Goal: Task Accomplishment & Management: Use online tool/utility

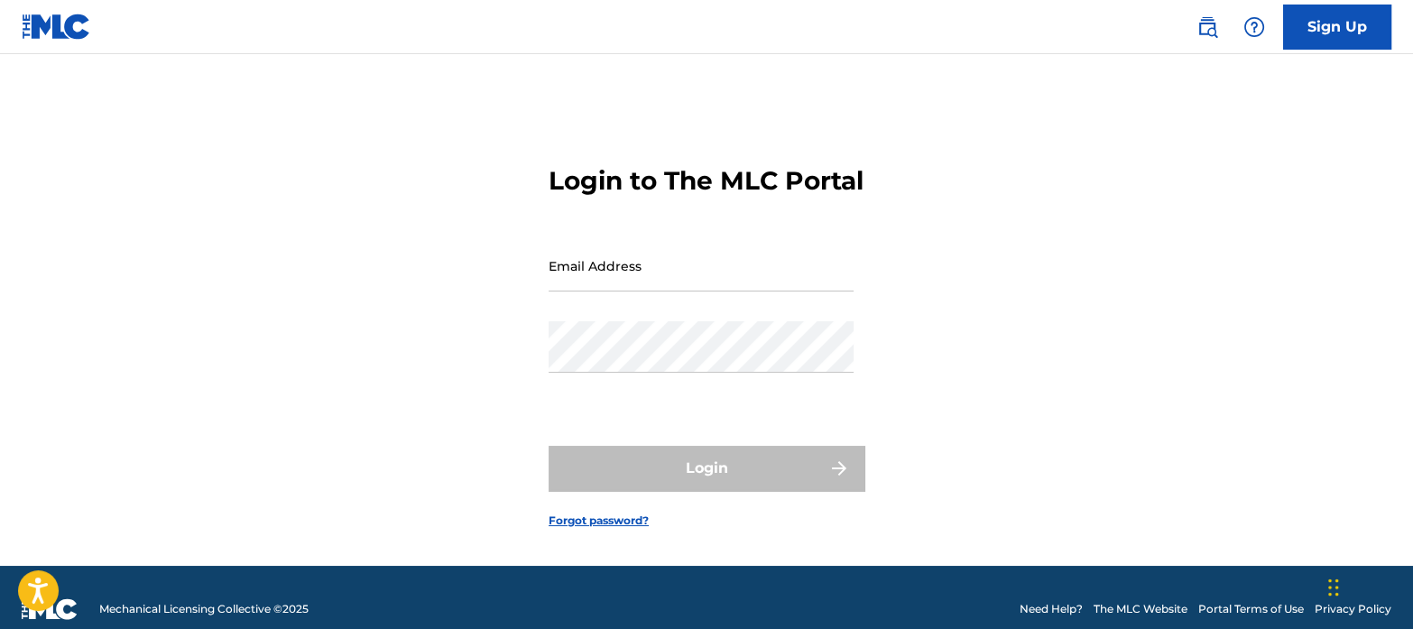
click at [678, 268] on input "Email Address" at bounding box center [701, 265] width 305 height 51
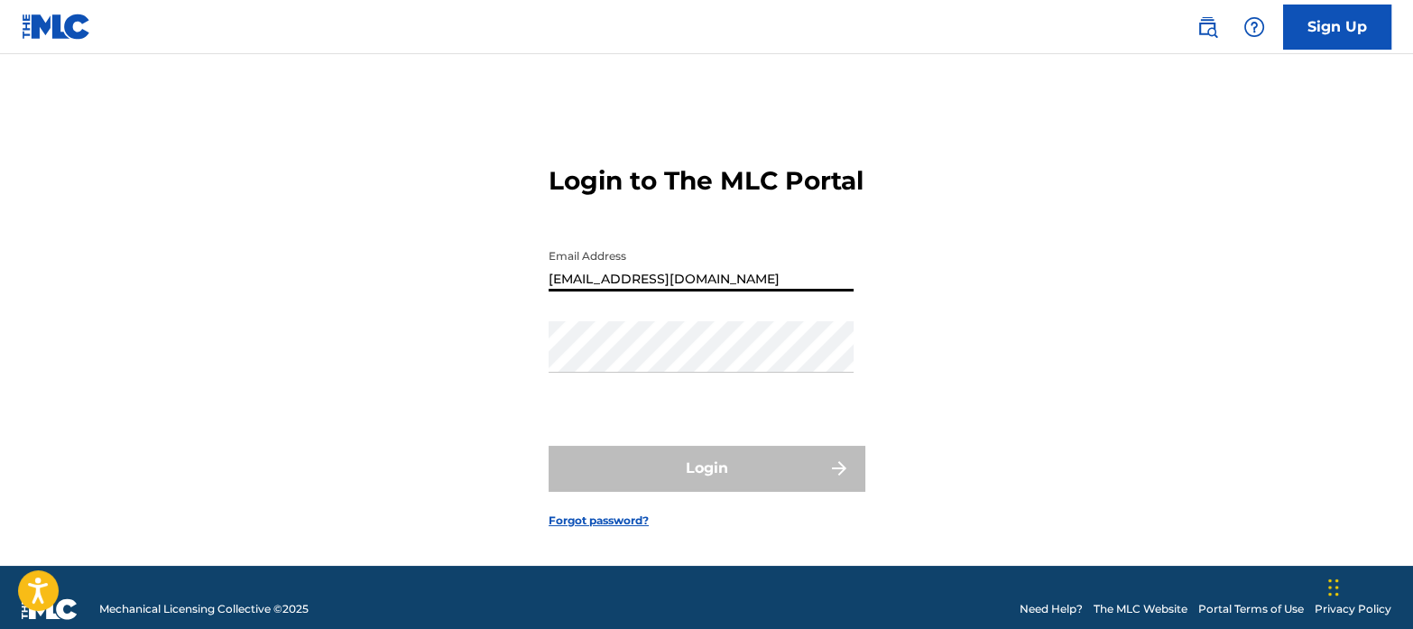
type input "[EMAIL_ADDRESS][DOMAIN_NAME]"
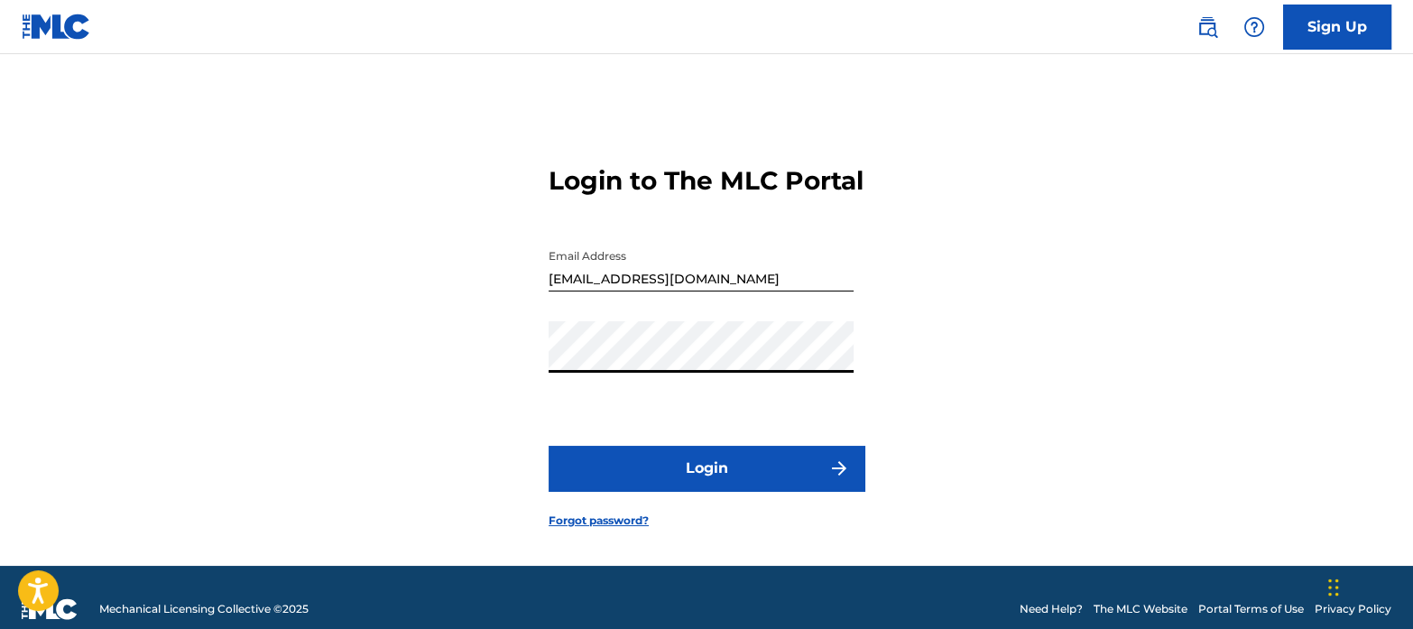
click at [549, 446] on button "Login" at bounding box center [707, 468] width 316 height 45
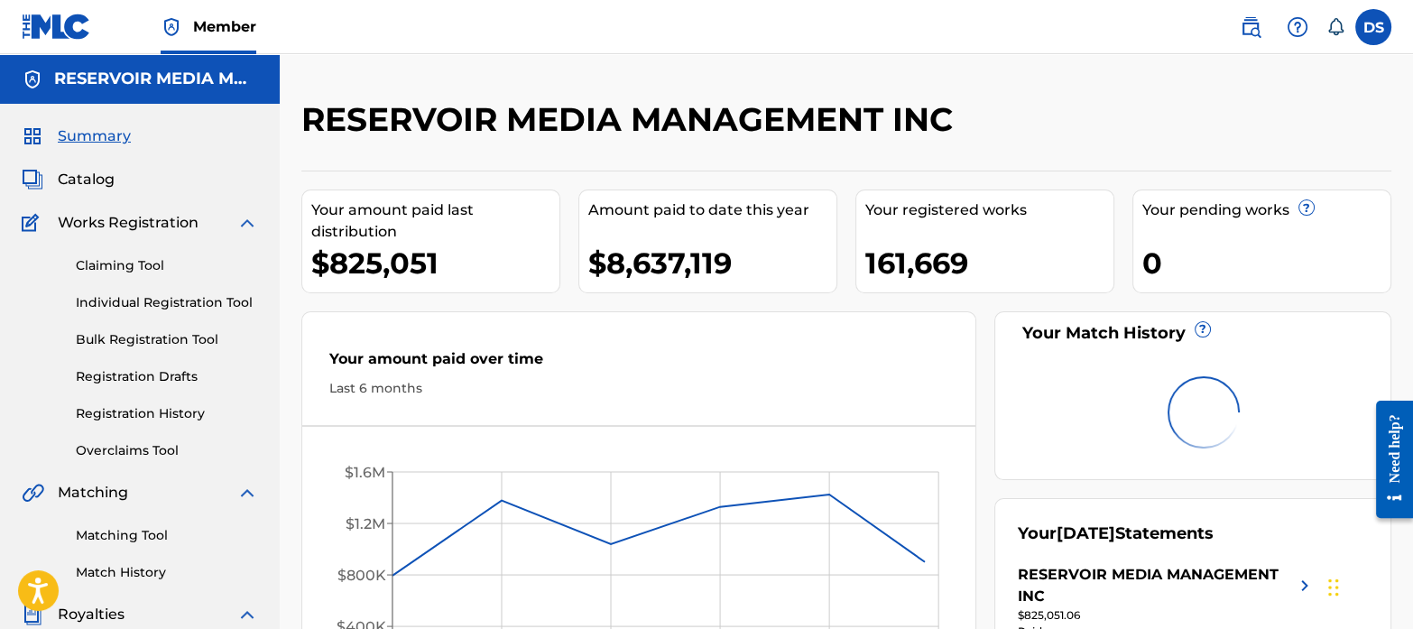
scroll to position [68, 0]
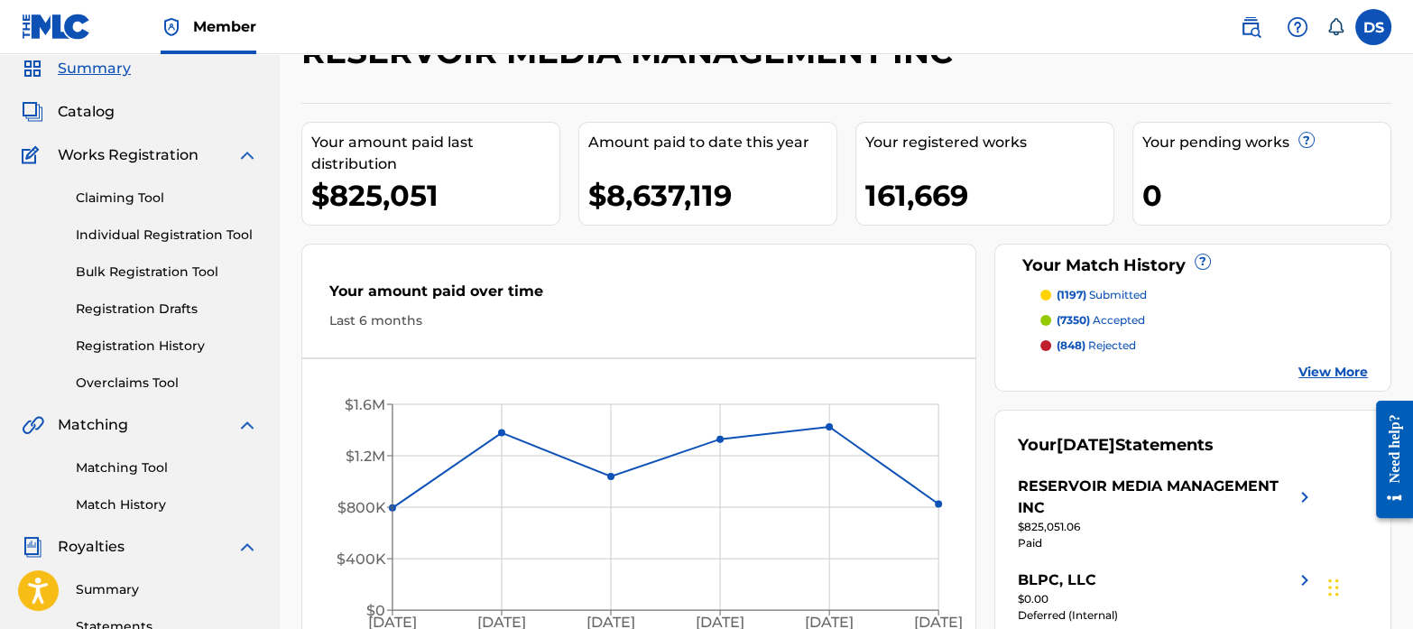
click at [153, 498] on link "Match History" at bounding box center [167, 505] width 182 height 19
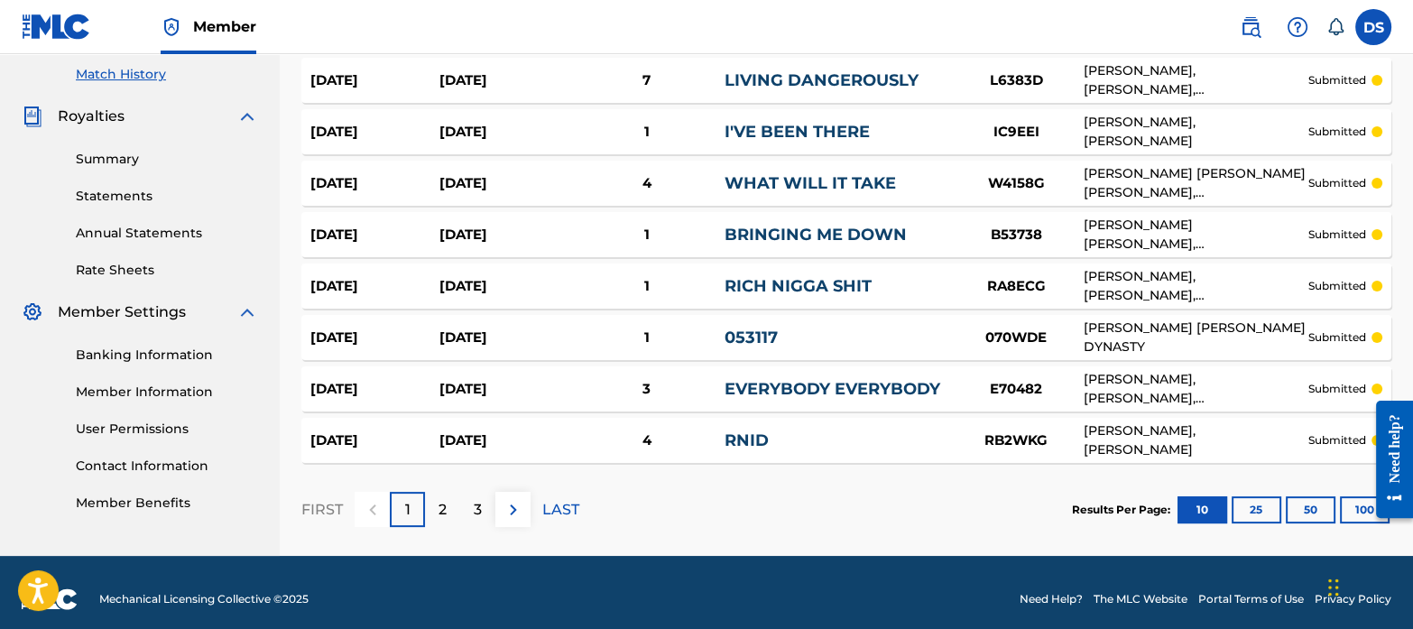
scroll to position [510, 0]
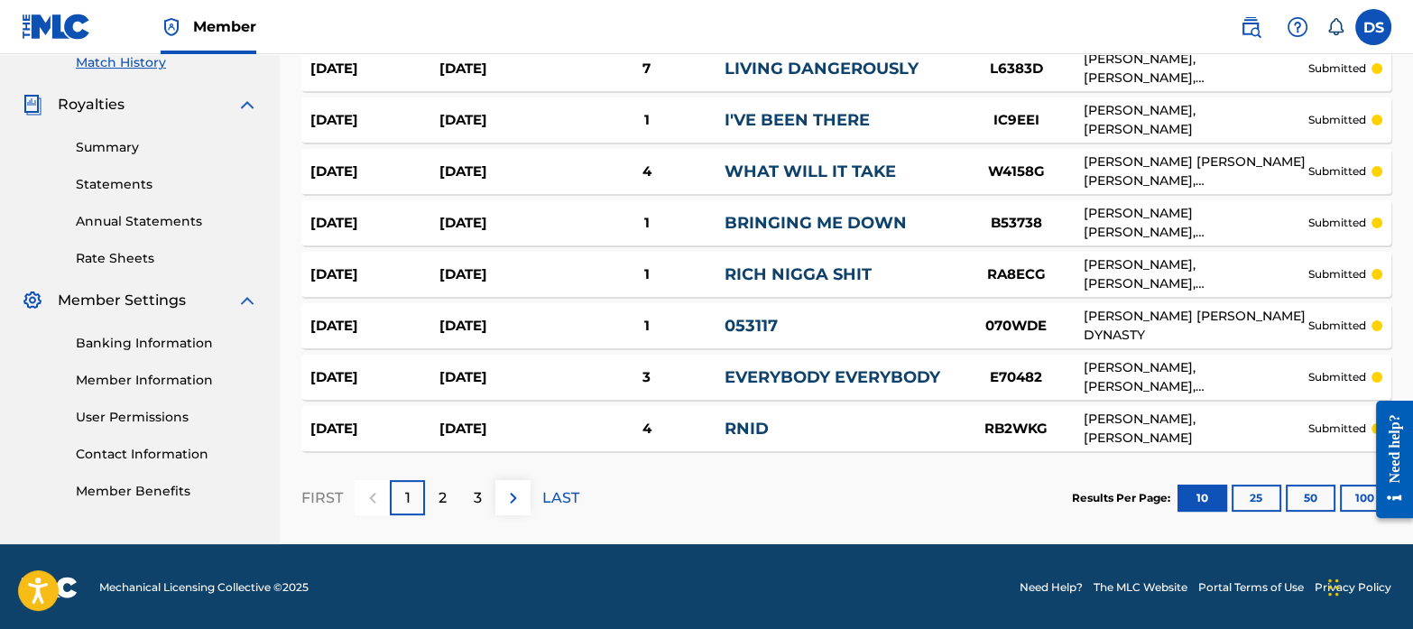
click at [475, 491] on p "3" at bounding box center [478, 498] width 8 height 22
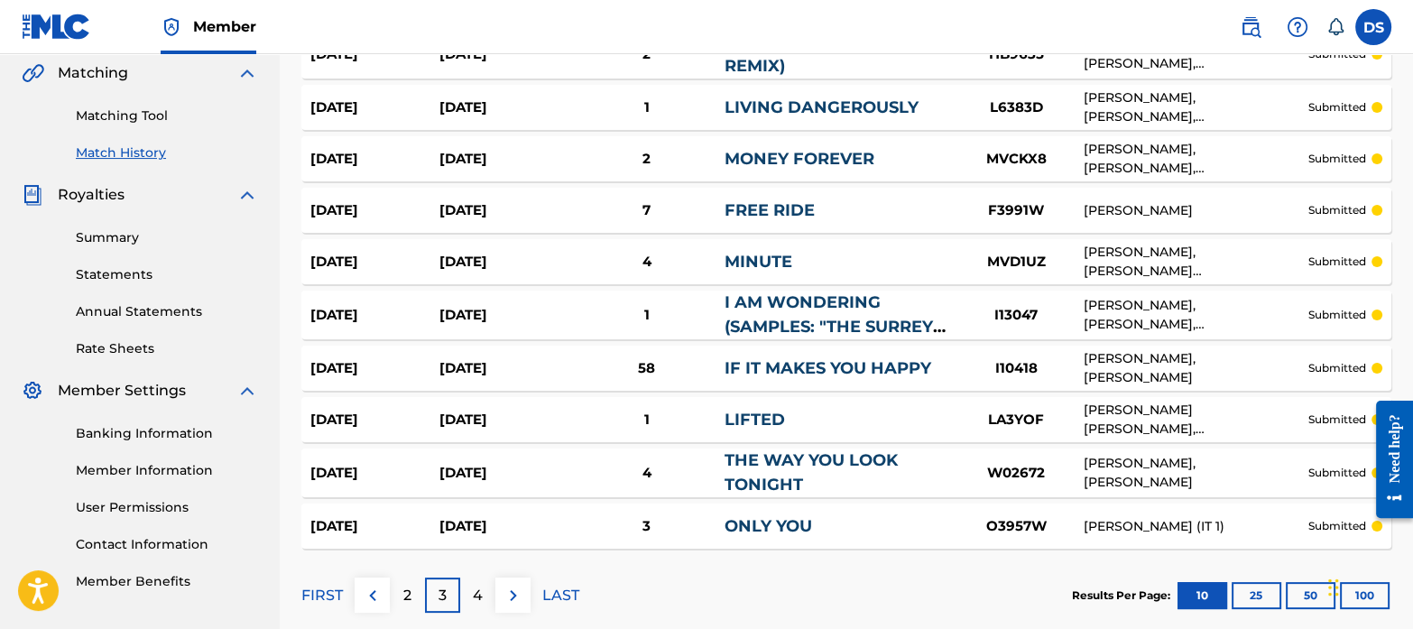
scroll to position [422, 0]
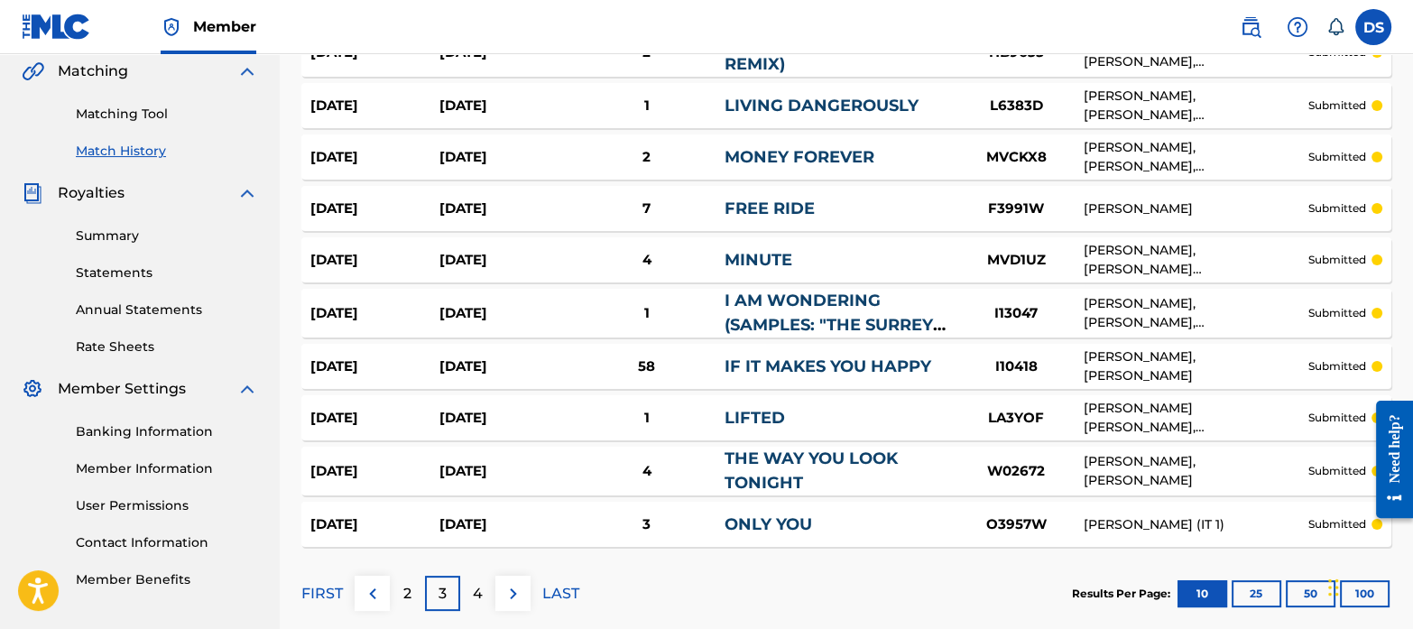
click at [109, 109] on link "Matching Tool" at bounding box center [167, 114] width 182 height 19
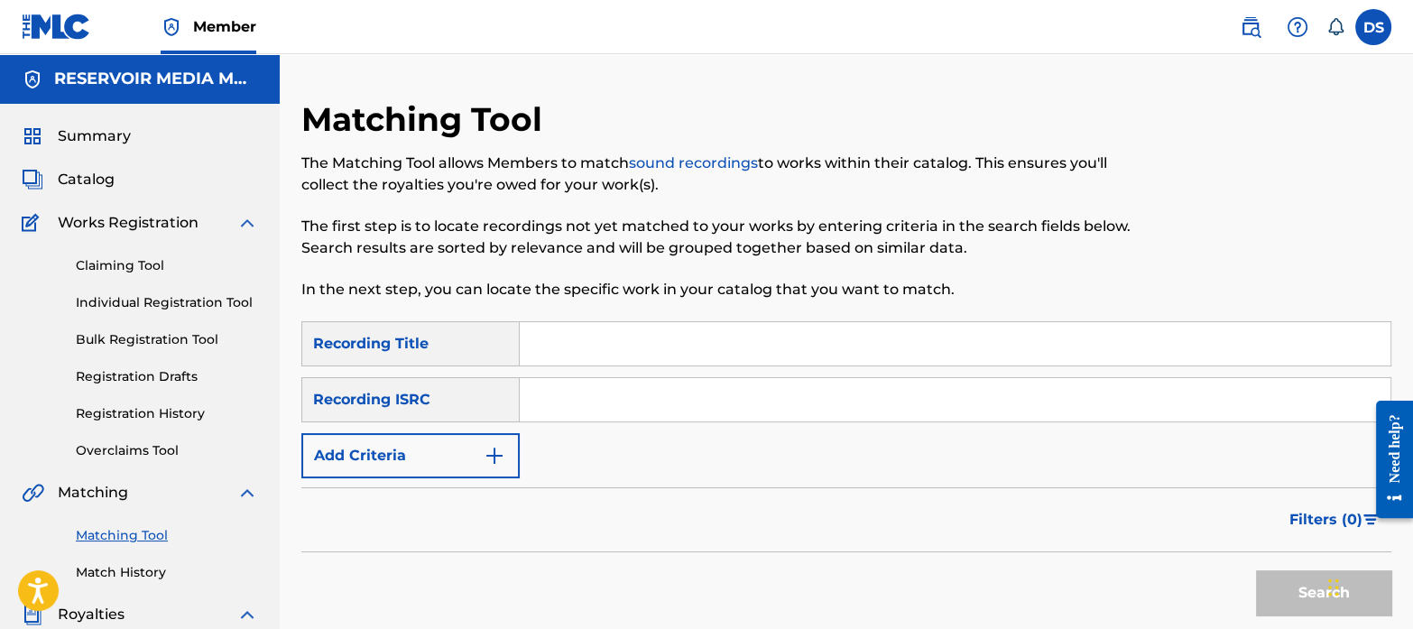
click at [634, 391] on input "Search Form" at bounding box center [955, 399] width 871 height 43
paste input "DEPI82101978"
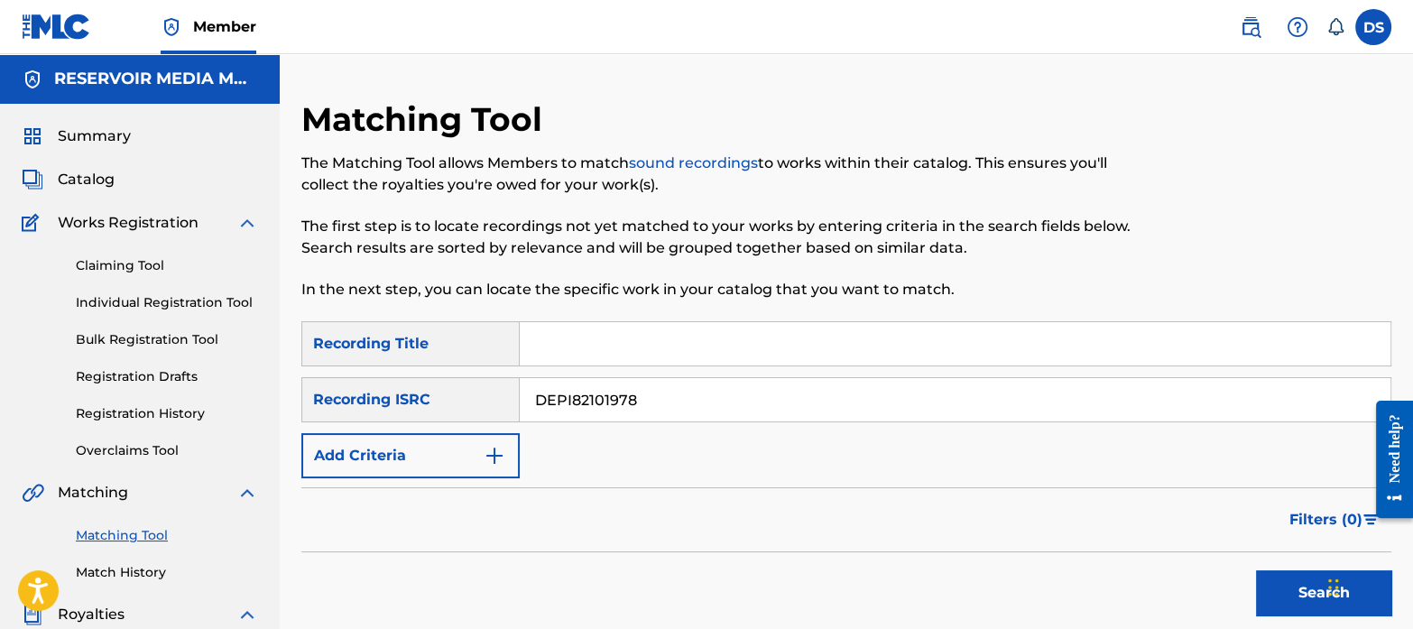
click at [1256, 570] on button "Search" at bounding box center [1323, 592] width 135 height 45
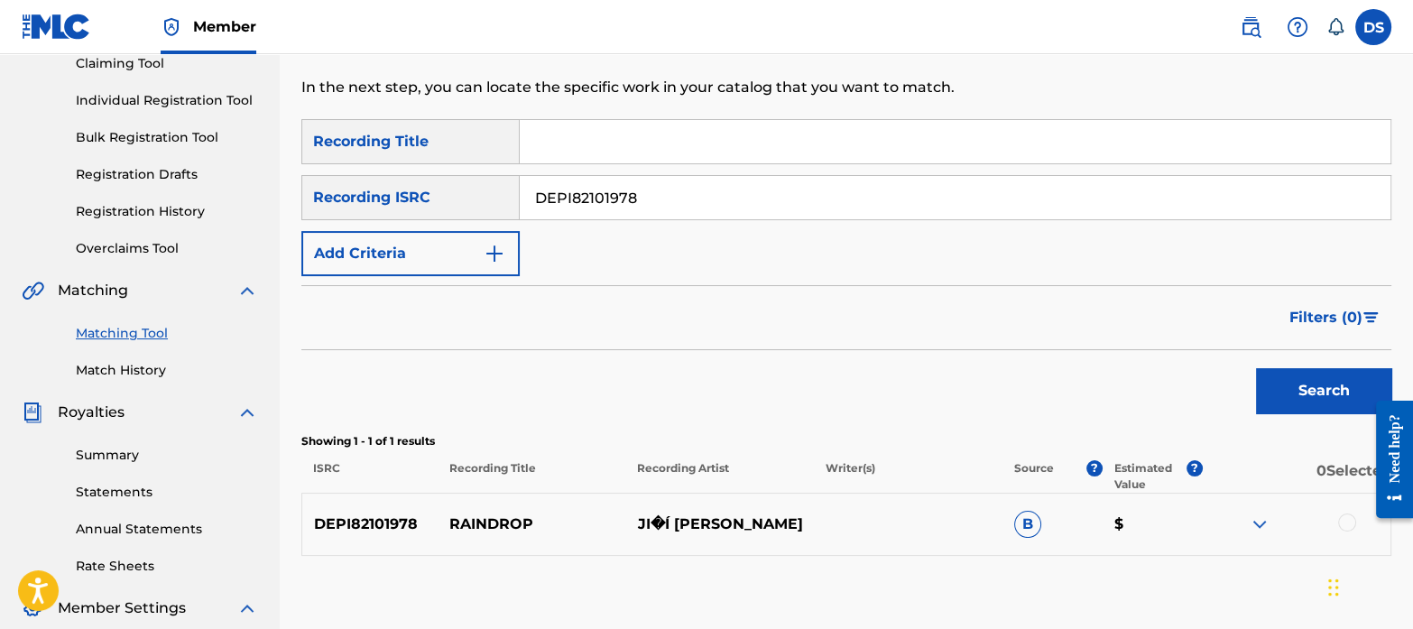
scroll to position [204, 0]
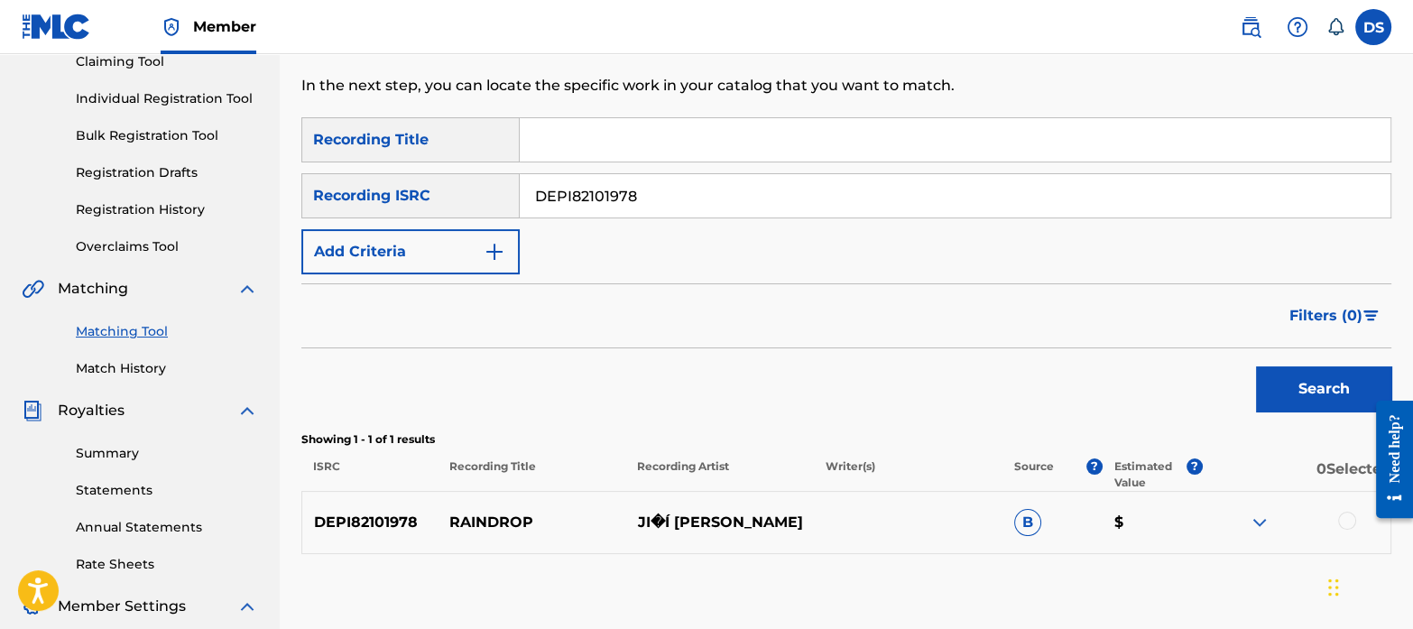
drag, startPoint x: 662, startPoint y: 191, endPoint x: -14, endPoint y: 100, distance: 681.3
click at [0, 100] on html "Accessibility Screen-Reader Guide, Feedback, and Issue Reporting | New window M…" at bounding box center [706, 110] width 1413 height 629
paste input "CA5KR2412325"
type input "CA5KR2412325"
click at [1256, 366] on button "Search" at bounding box center [1323, 388] width 135 height 45
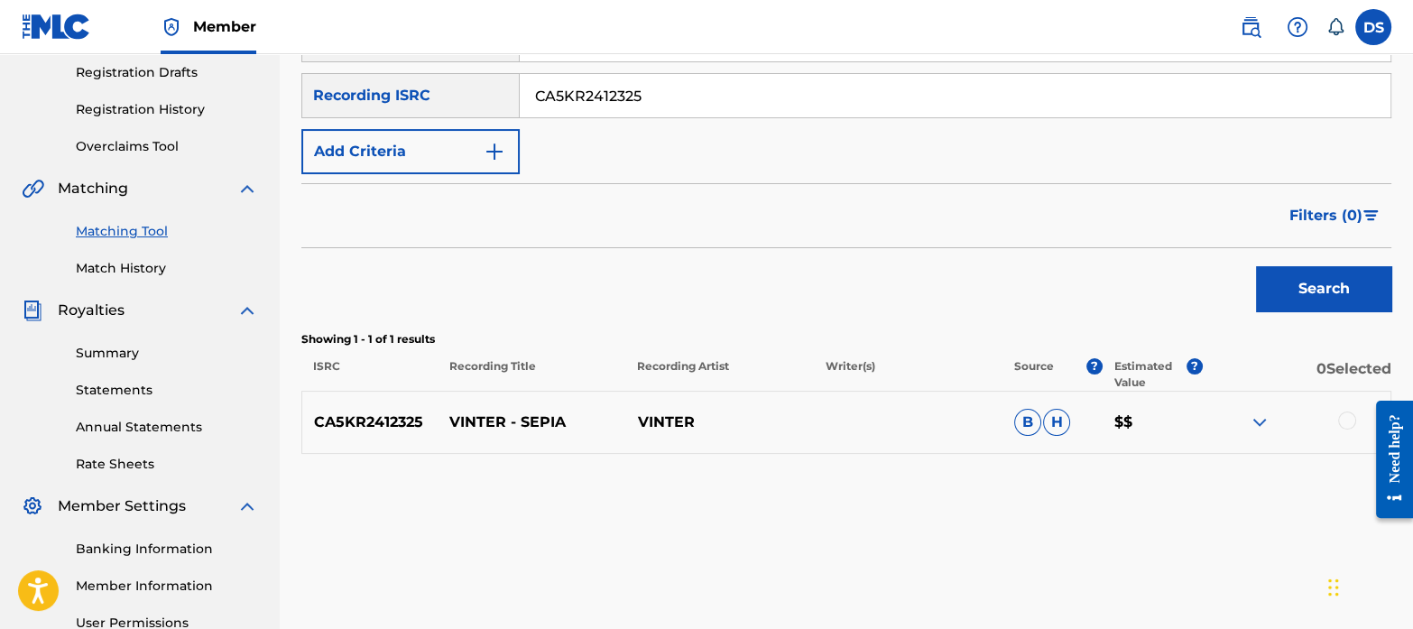
scroll to position [306, 0]
click at [1345, 422] on div at bounding box center [1348, 419] width 18 height 18
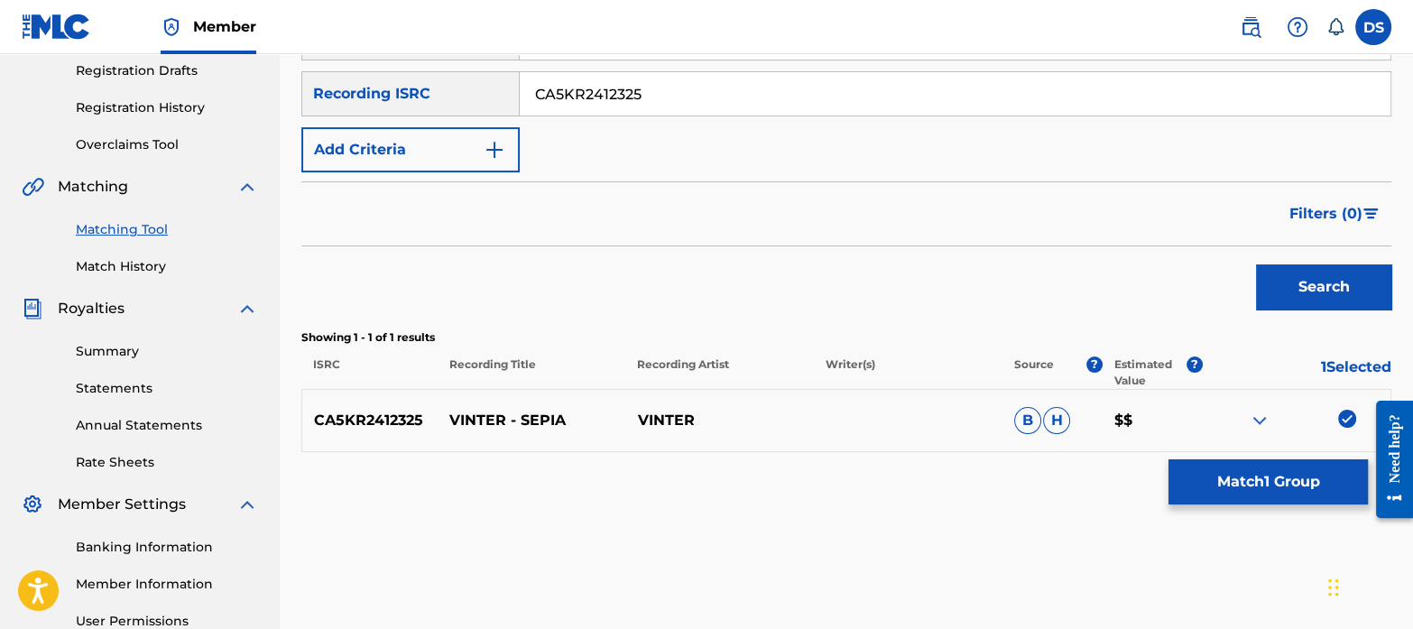
click at [1233, 484] on button "Match 1 Group" at bounding box center [1268, 481] width 199 height 45
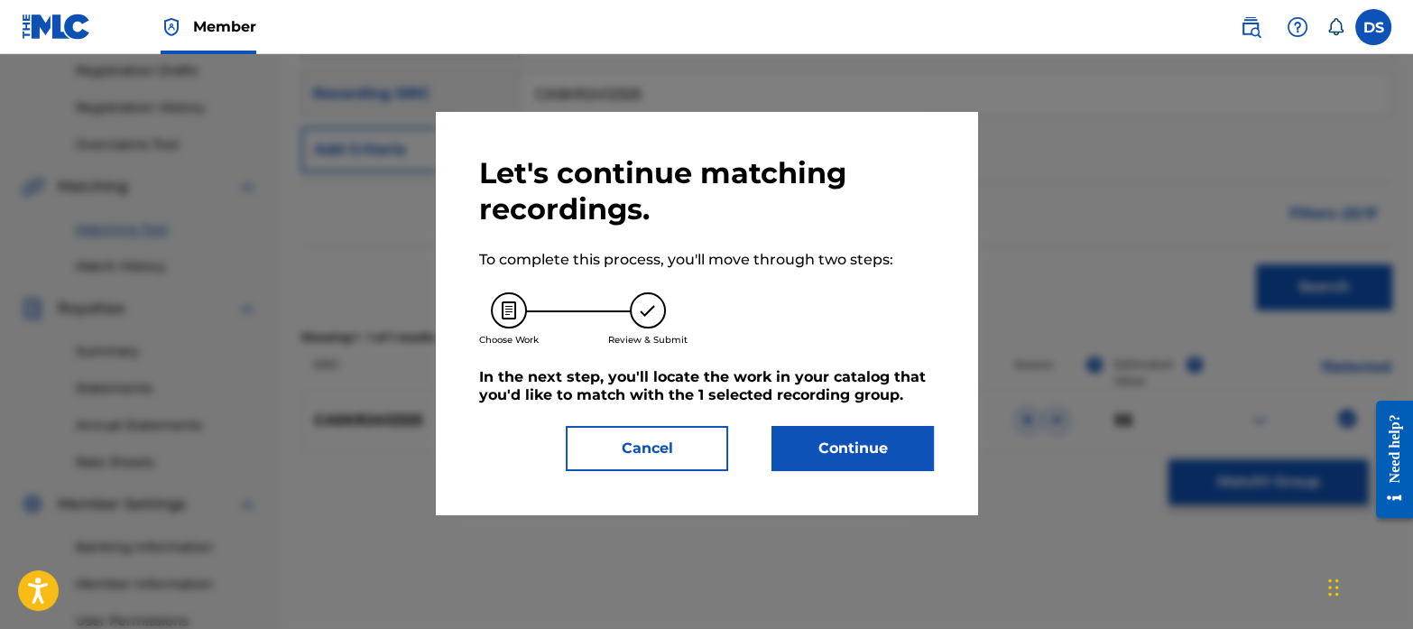
click at [865, 445] on button "Continue" at bounding box center [853, 448] width 162 height 45
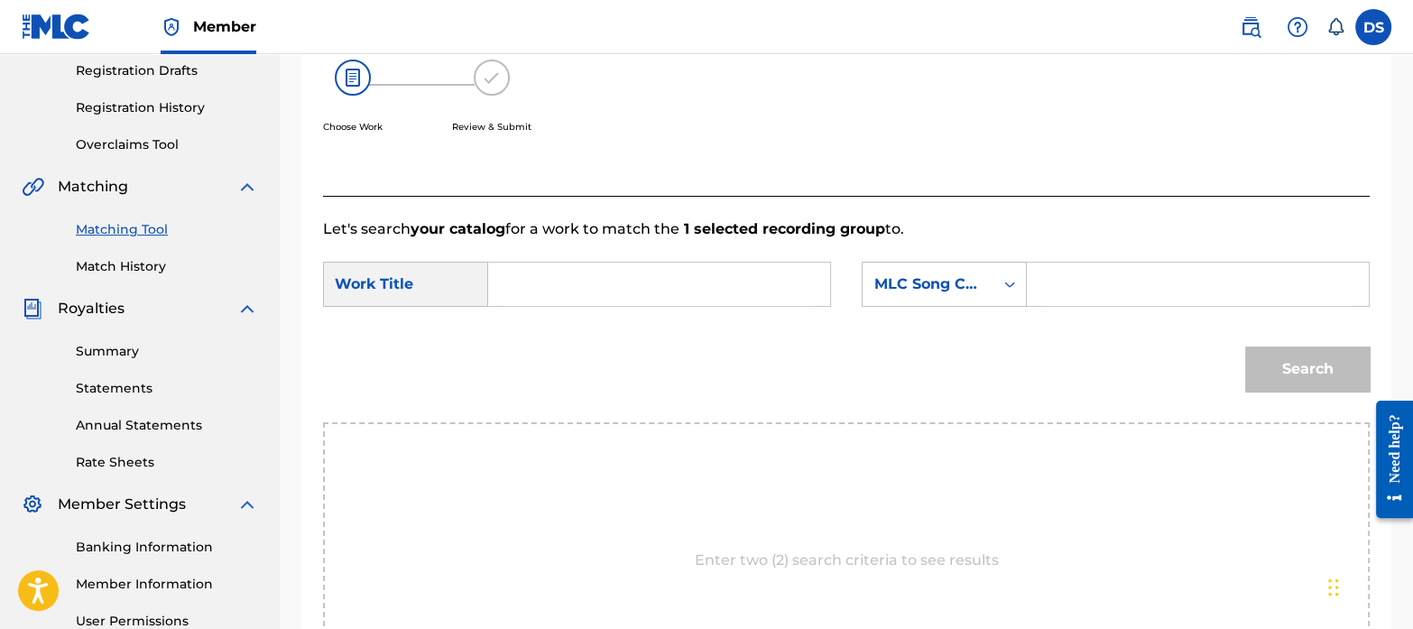
click at [543, 266] on input "Search Form" at bounding box center [659, 284] width 311 height 43
paste input "SEPIA"
type input "SEPIA"
click at [739, 448] on div "Enter two (2) search criteria to see results" at bounding box center [846, 560] width 1047 height 276
click at [947, 303] on div "MLC Song Code" at bounding box center [944, 284] width 165 height 45
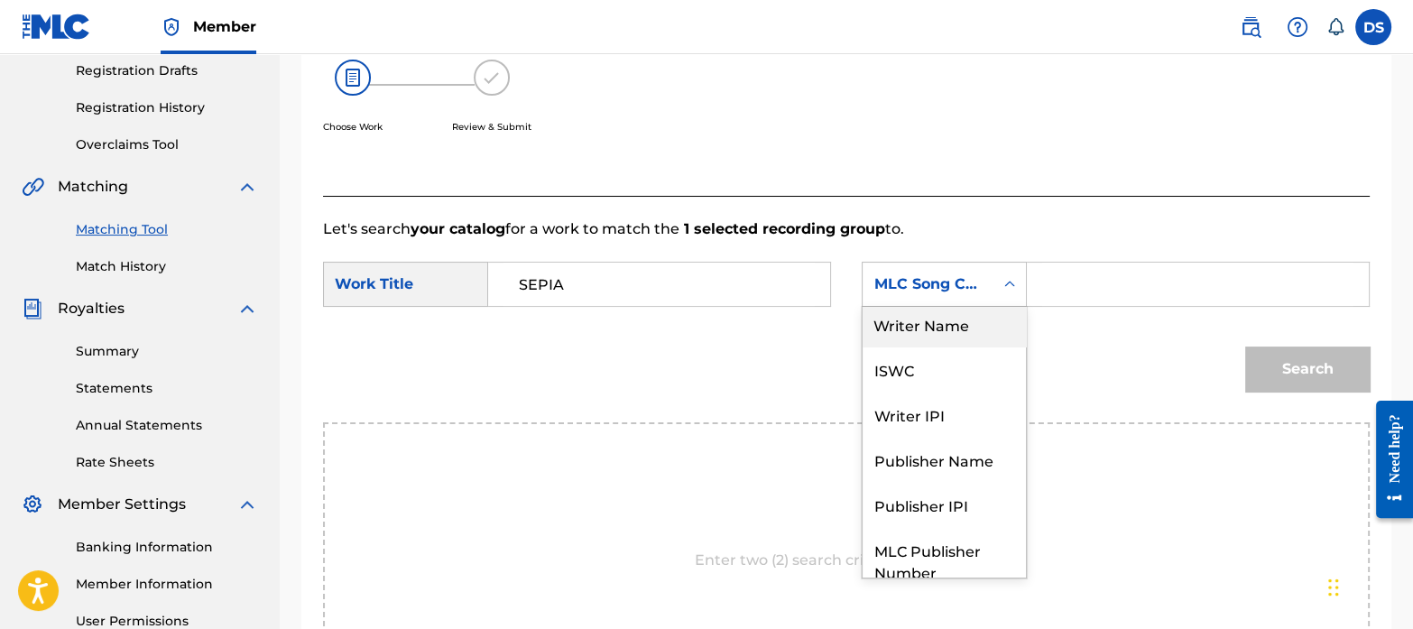
scroll to position [5, 0]
click at [919, 371] on div "ISWC" at bounding box center [944, 370] width 163 height 45
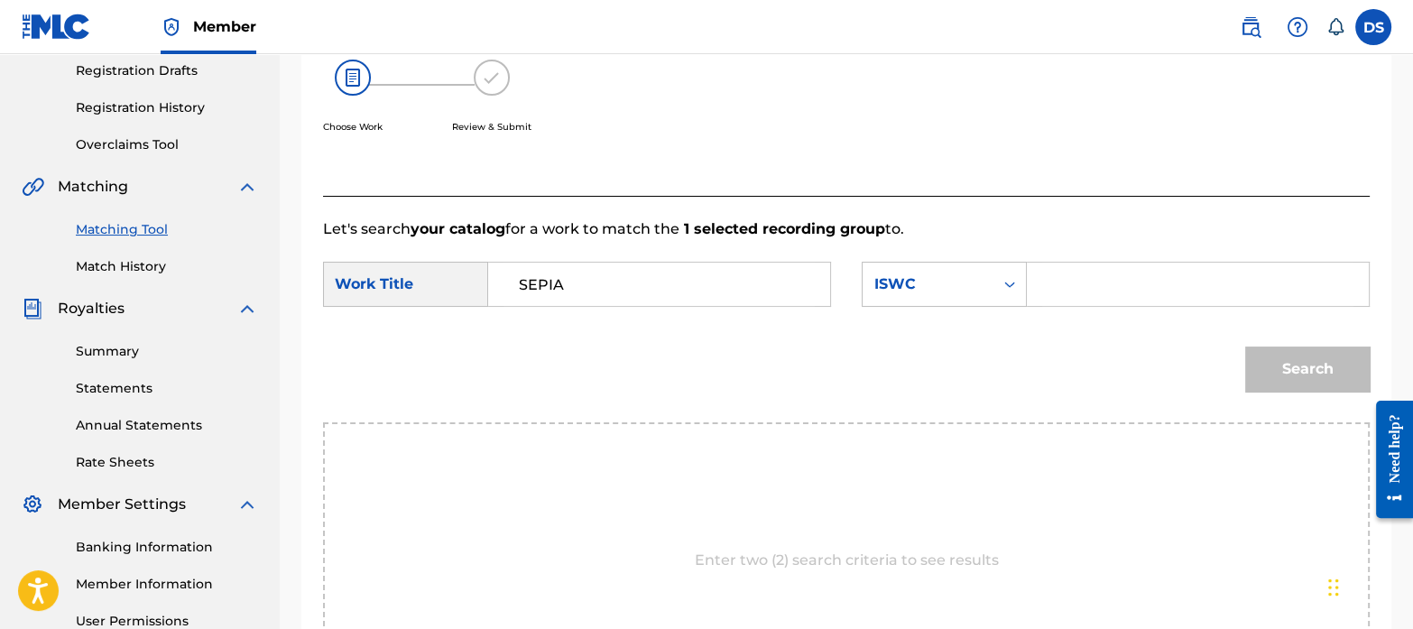
click at [1080, 287] on input "Search Form" at bounding box center [1198, 284] width 311 height 43
paste input "T3242163293"
type input "T3242163293"
click at [1246, 347] on button "Search" at bounding box center [1308, 369] width 125 height 45
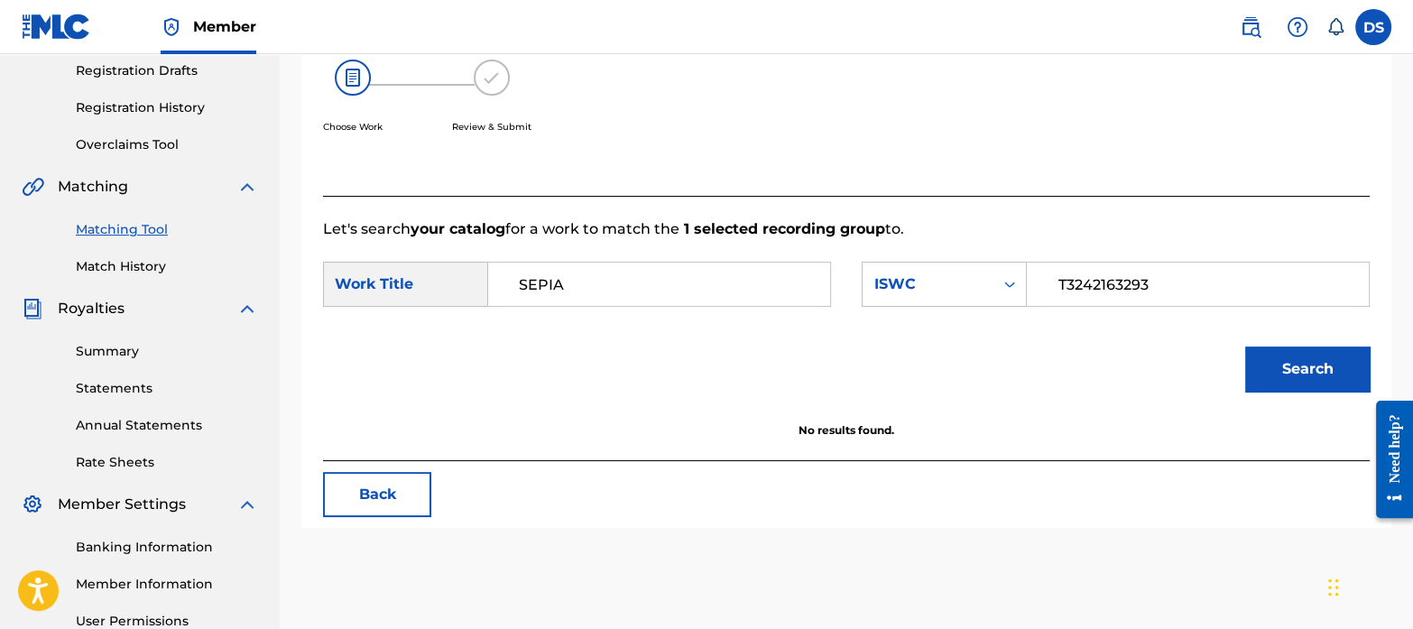
click at [108, 270] on link "Match History" at bounding box center [167, 266] width 182 height 19
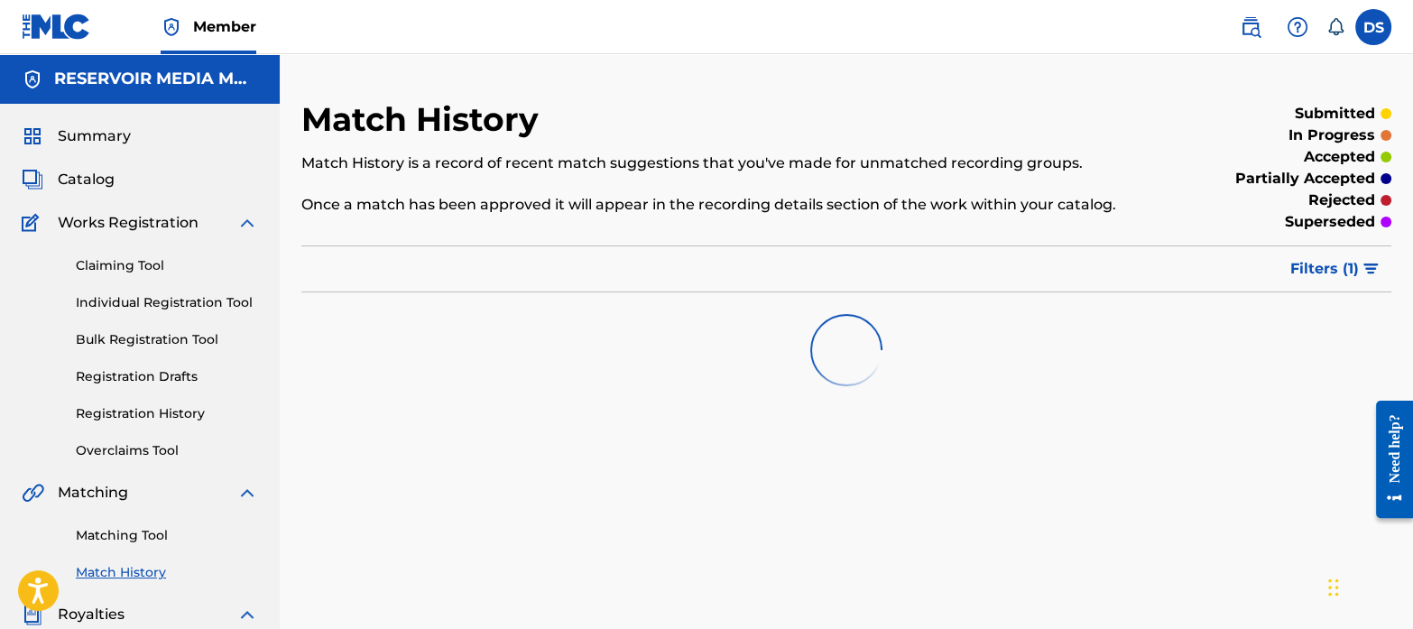
click at [158, 537] on link "Matching Tool" at bounding box center [167, 535] width 182 height 19
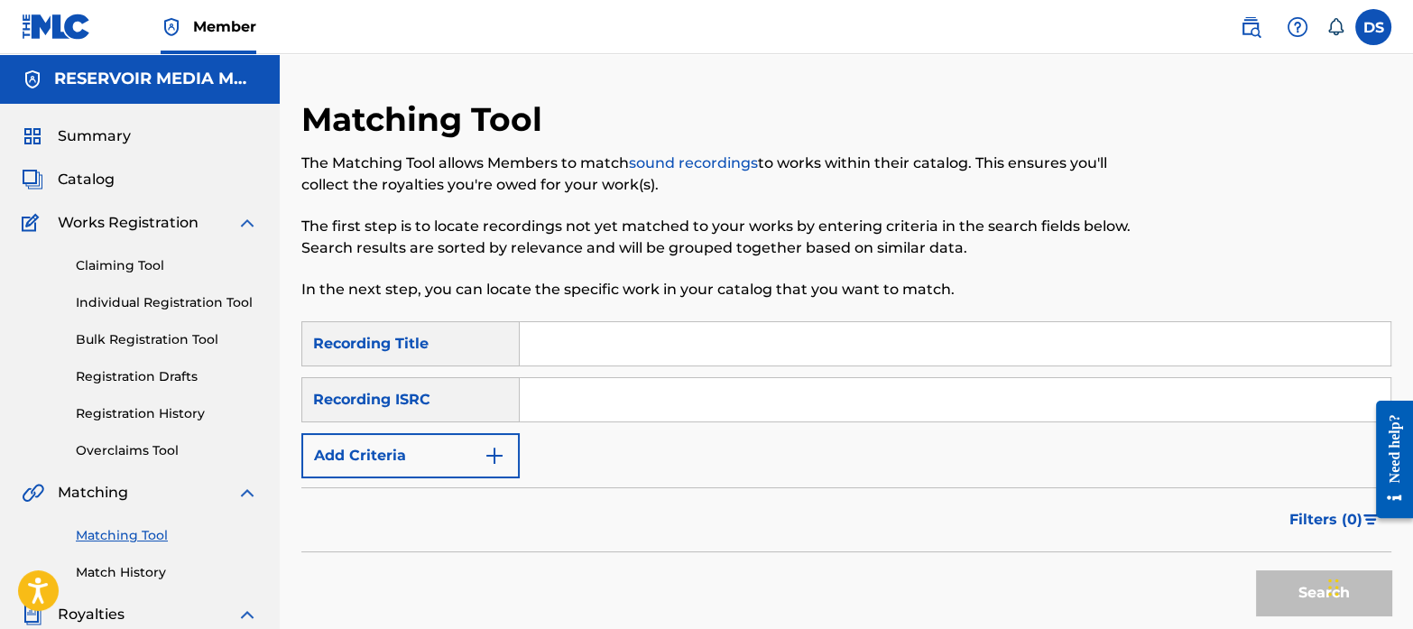
click at [575, 396] on input "Search Form" at bounding box center [955, 399] width 871 height 43
paste input "NLT2H2000115"
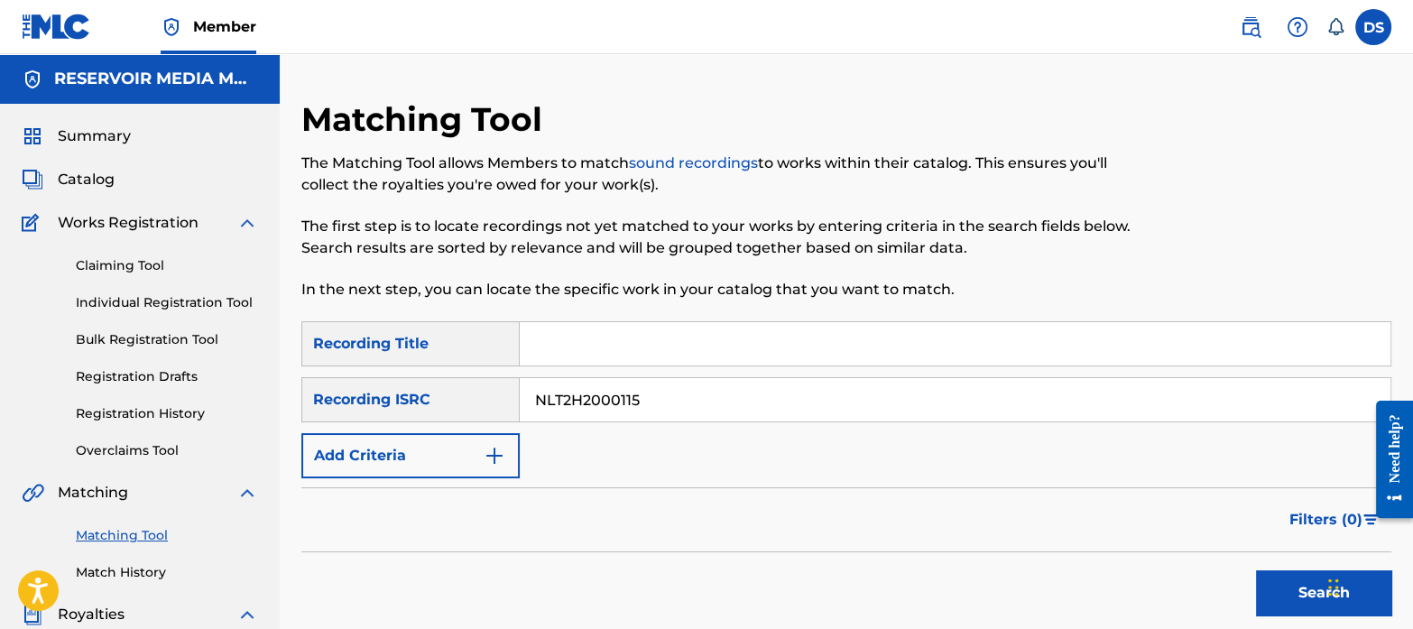
click at [1256, 570] on button "Search" at bounding box center [1323, 592] width 135 height 45
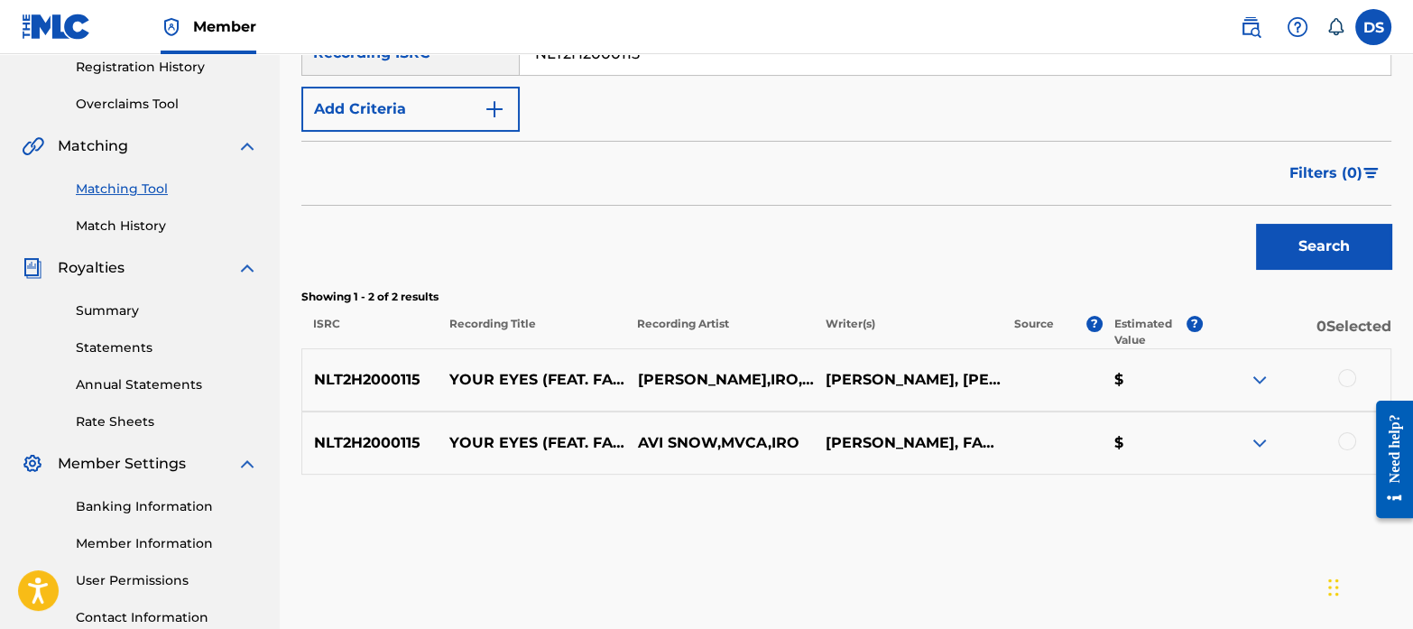
scroll to position [356, 0]
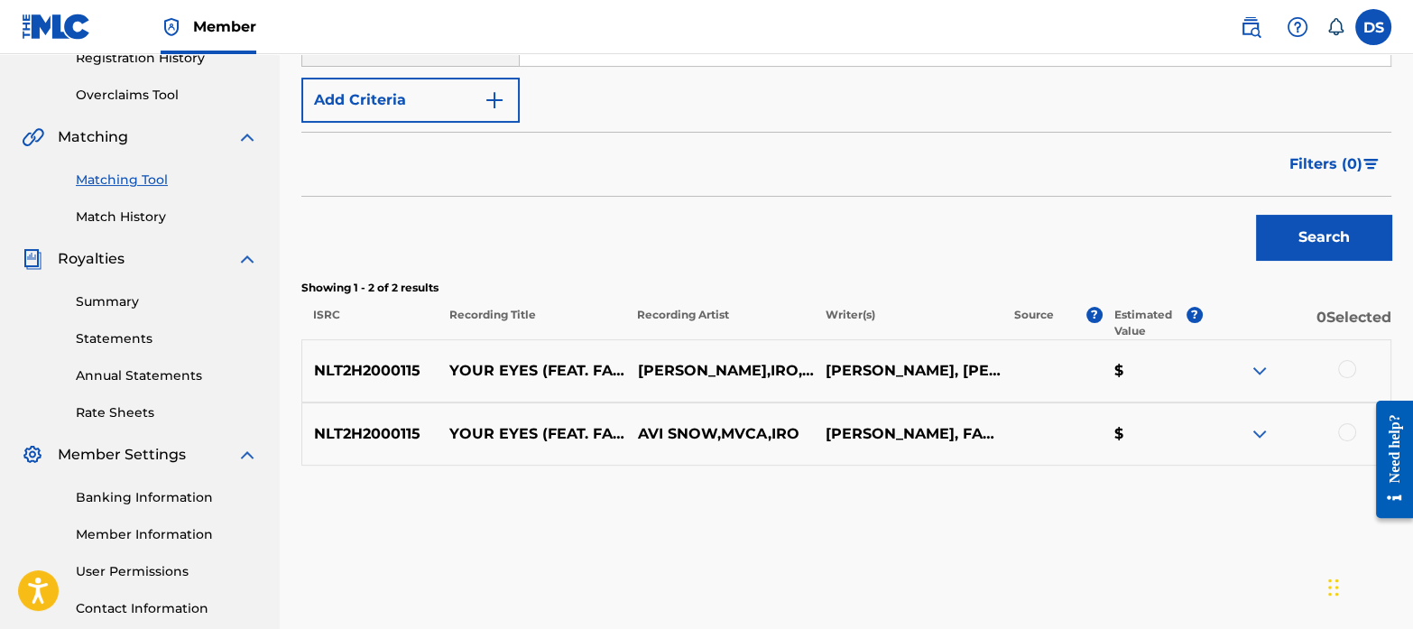
click at [690, 81] on div "SearchWithCriteriaae692eda-a76f-4aa7-9893-681943c21ae7 Recording Title SearchWi…" at bounding box center [846, 44] width 1090 height 157
click at [698, 89] on div "SearchWithCriteriaae692eda-a76f-4aa7-9893-681943c21ae7 Recording Title SearchWi…" at bounding box center [846, 44] width 1090 height 157
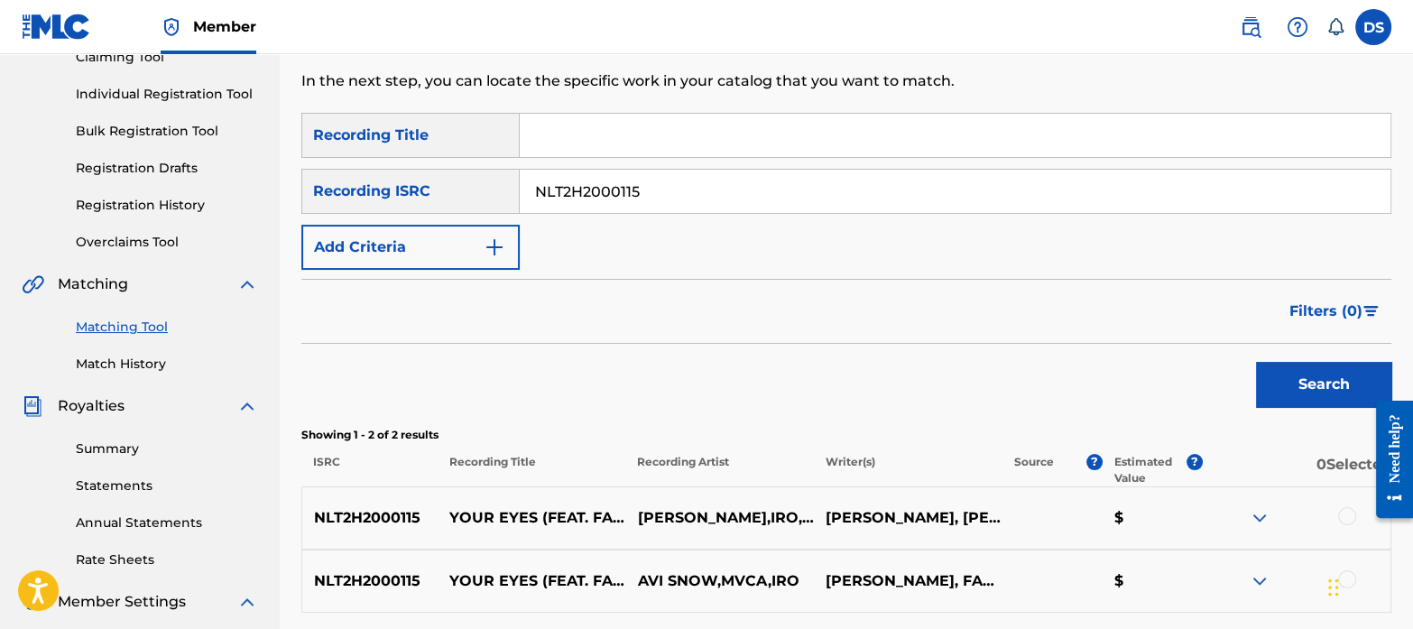
scroll to position [207, 0]
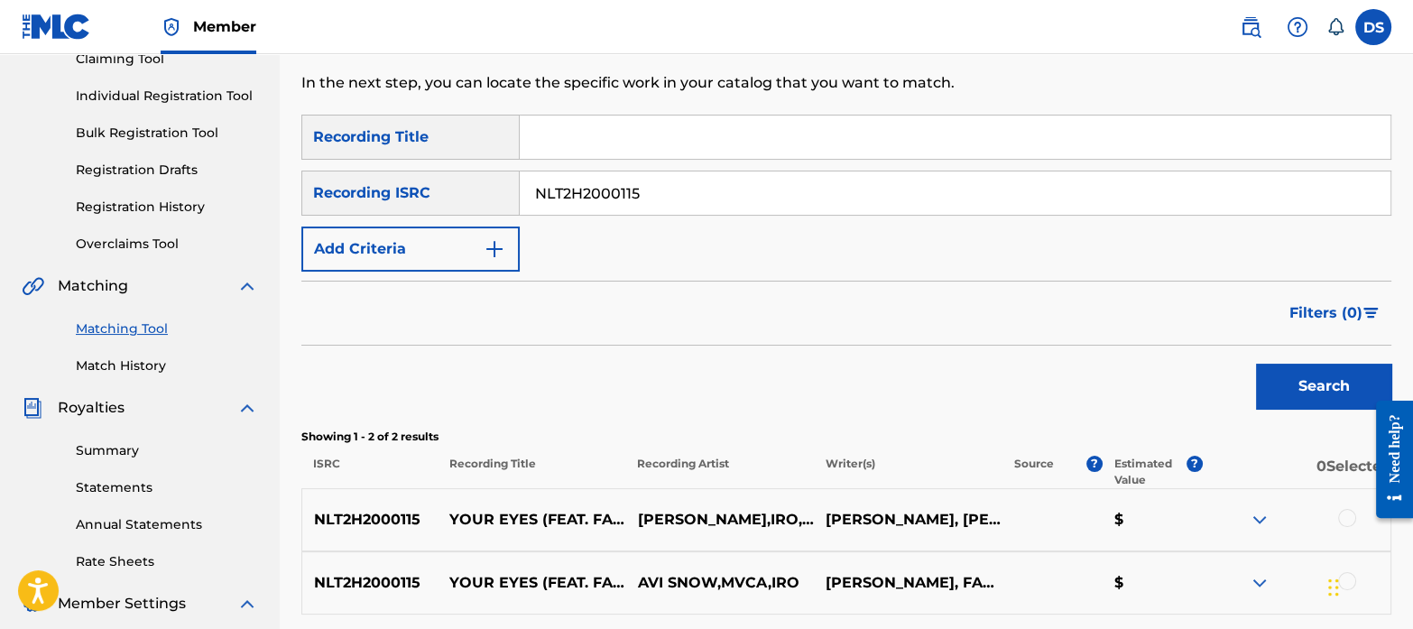
drag, startPoint x: 672, startPoint y: 187, endPoint x: 475, endPoint y: 159, distance: 199.6
click at [475, 159] on div "SearchWithCriteriaae692eda-a76f-4aa7-9893-681943c21ae7 Recording Title SearchWi…" at bounding box center [846, 193] width 1090 height 157
paste input "FR96X2419266"
click at [1256, 364] on button "Search" at bounding box center [1323, 386] width 135 height 45
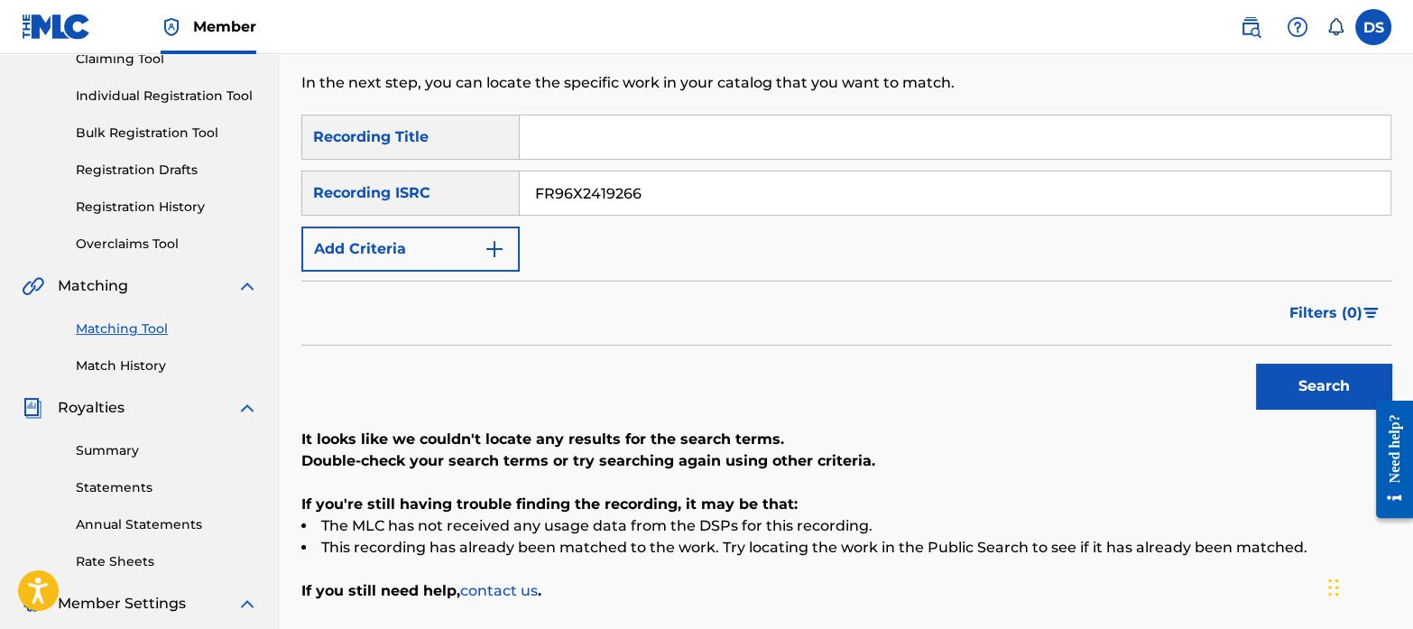
drag, startPoint x: 650, startPoint y: 183, endPoint x: 209, endPoint y: 69, distance: 455.1
click at [209, 69] on main "RESERVOIR MEDIA MANAGEMENT INC Summary Catalog Works Registration Claiming Tool…" at bounding box center [706, 336] width 1413 height 978
paste input "QM42K2039401"
type input "QM42K2039401"
click at [1256, 364] on button "Search" at bounding box center [1323, 386] width 135 height 45
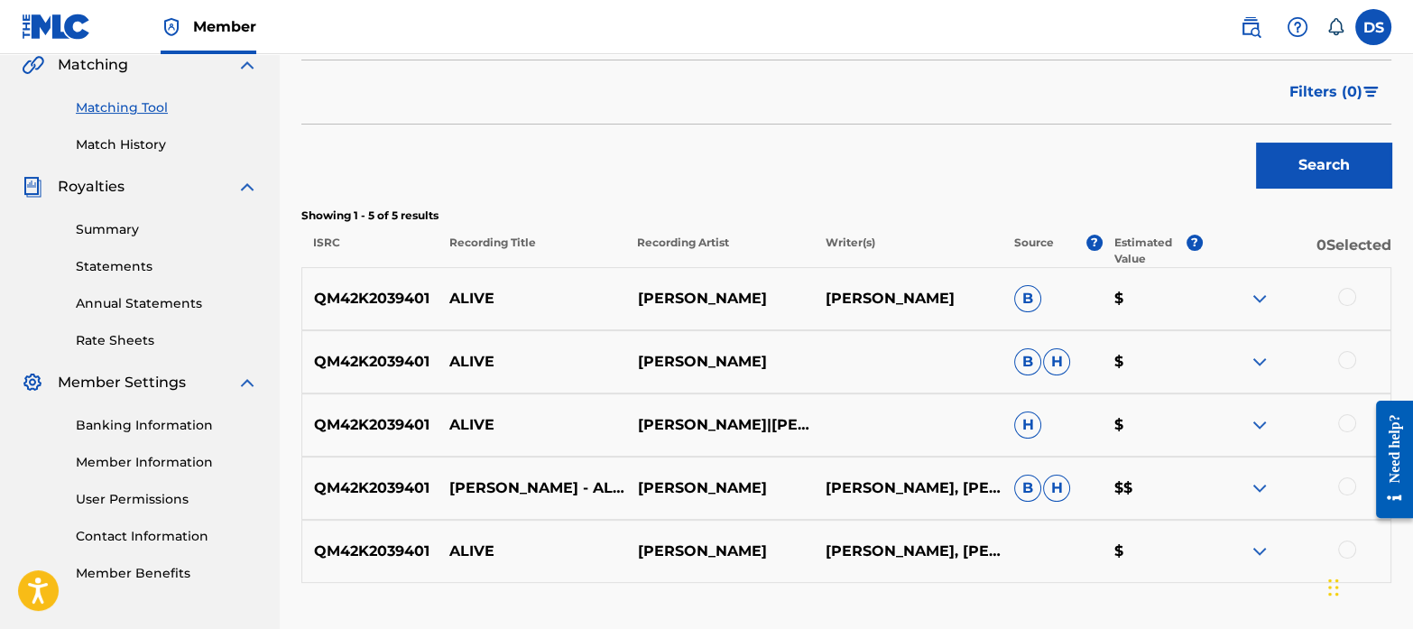
scroll to position [518, 0]
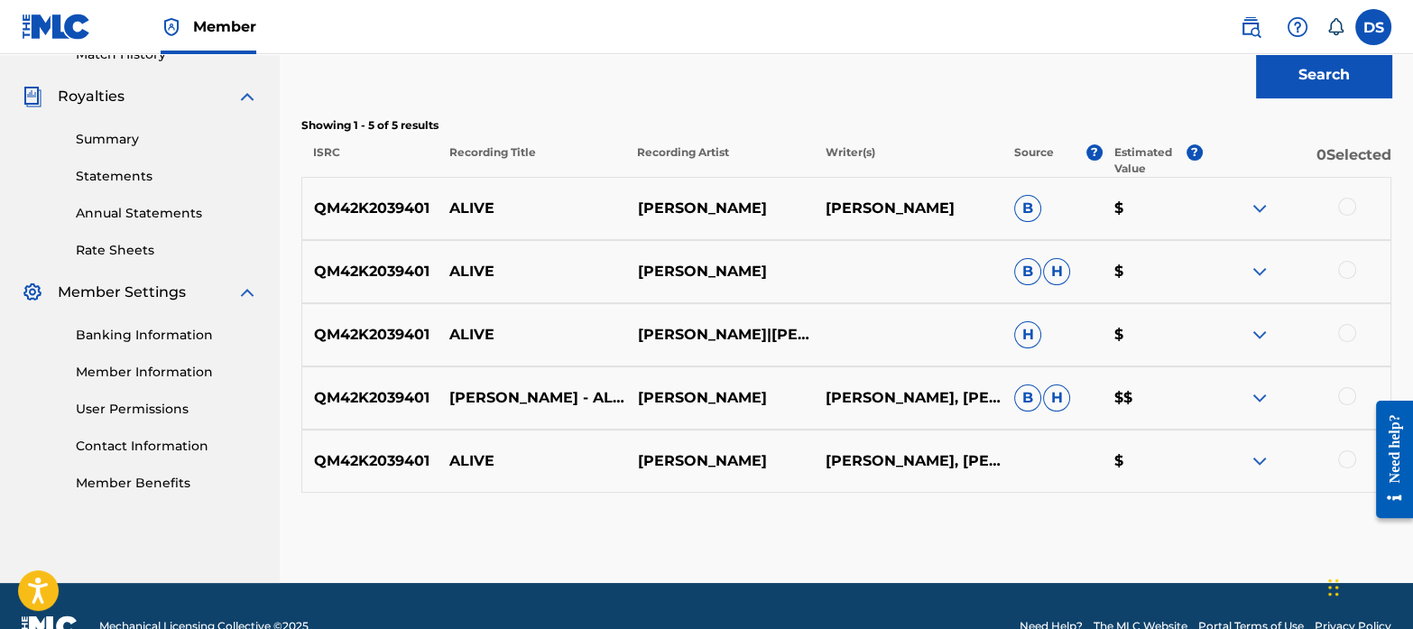
click at [1345, 200] on div at bounding box center [1348, 207] width 18 height 18
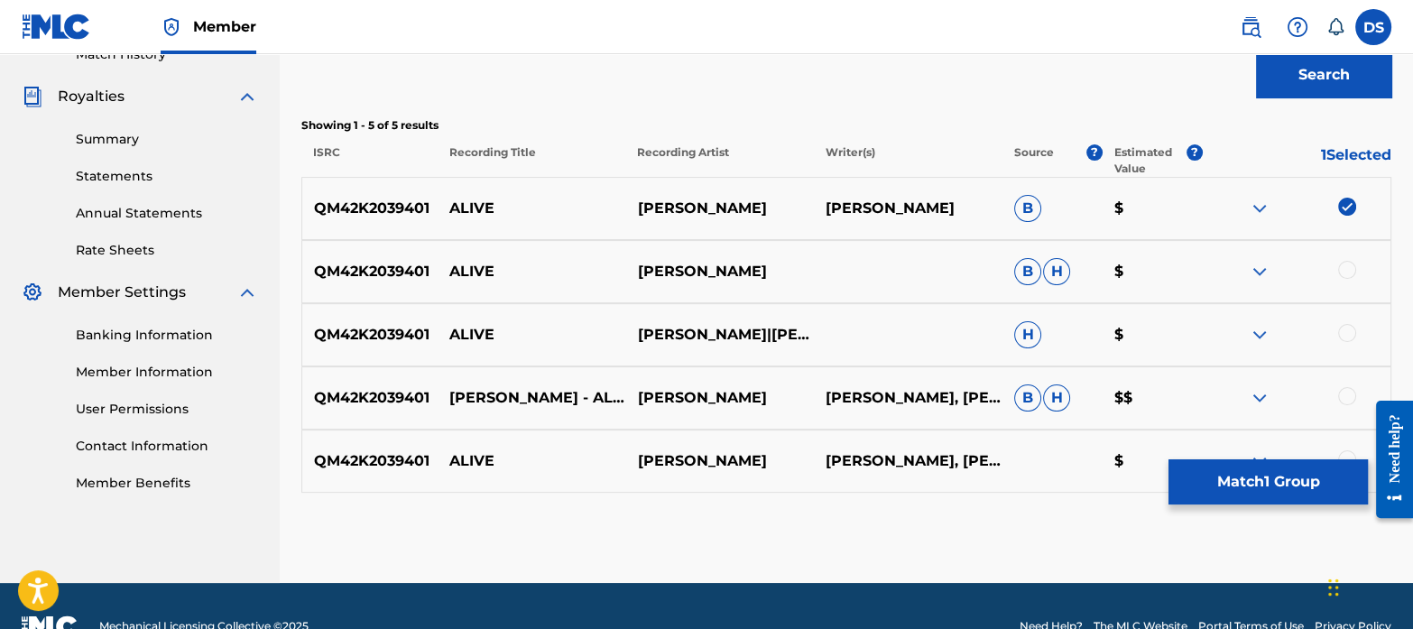
click at [1355, 262] on div at bounding box center [1296, 272] width 189 height 22
click at [1348, 280] on div at bounding box center [1296, 272] width 189 height 22
click at [1345, 336] on div at bounding box center [1348, 333] width 18 height 18
click at [1350, 265] on div at bounding box center [1348, 270] width 18 height 18
click at [1345, 390] on div at bounding box center [1348, 396] width 18 height 18
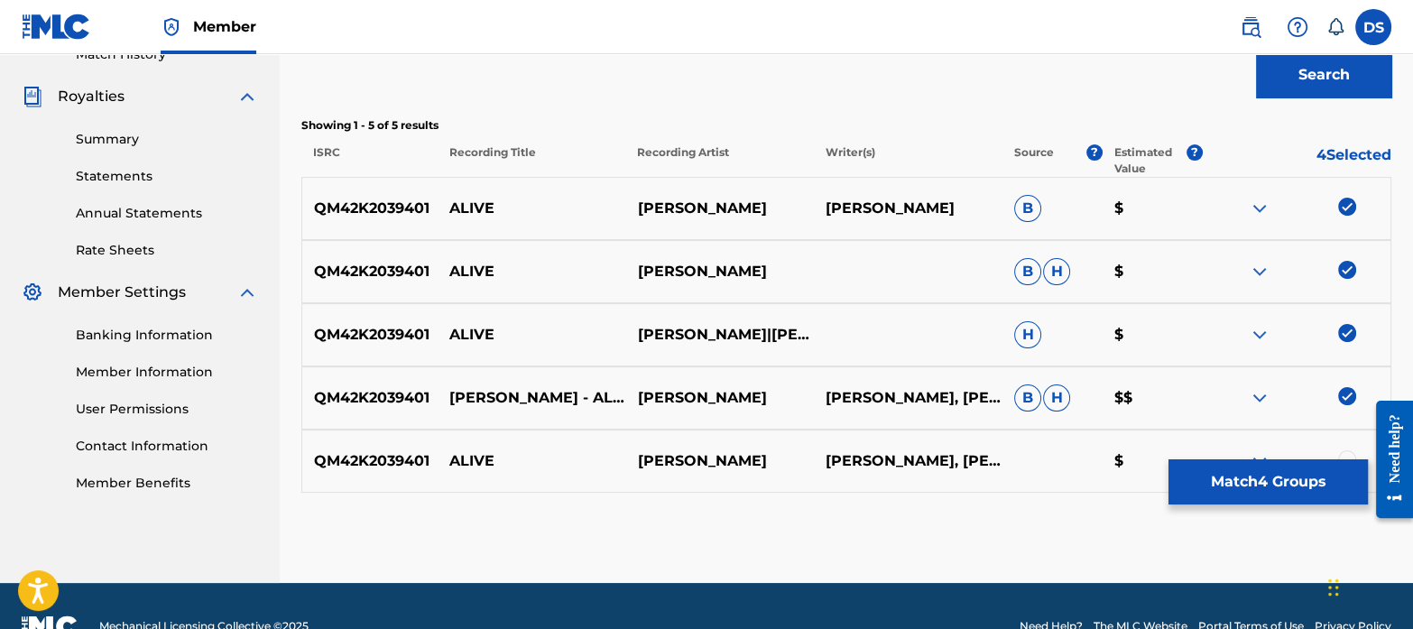
scroll to position [558, 0]
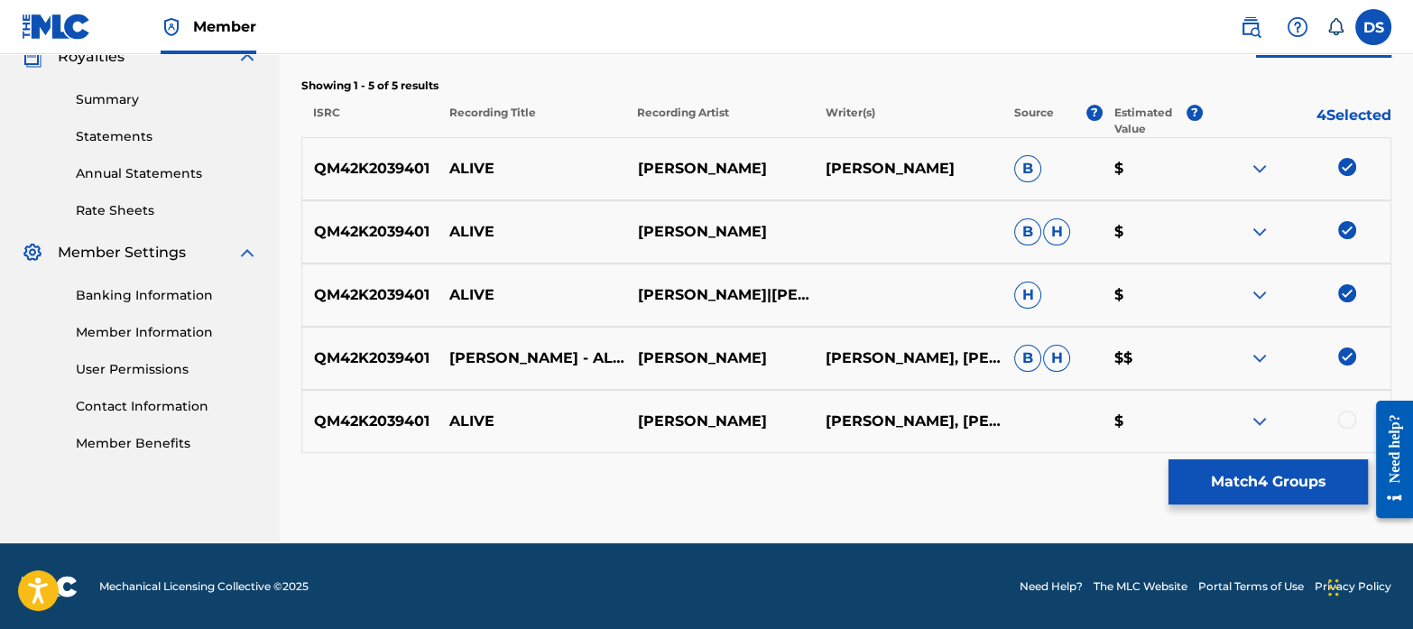
click at [1349, 416] on div at bounding box center [1348, 420] width 18 height 18
click at [1228, 468] on button "Match 5 Groups" at bounding box center [1268, 481] width 199 height 45
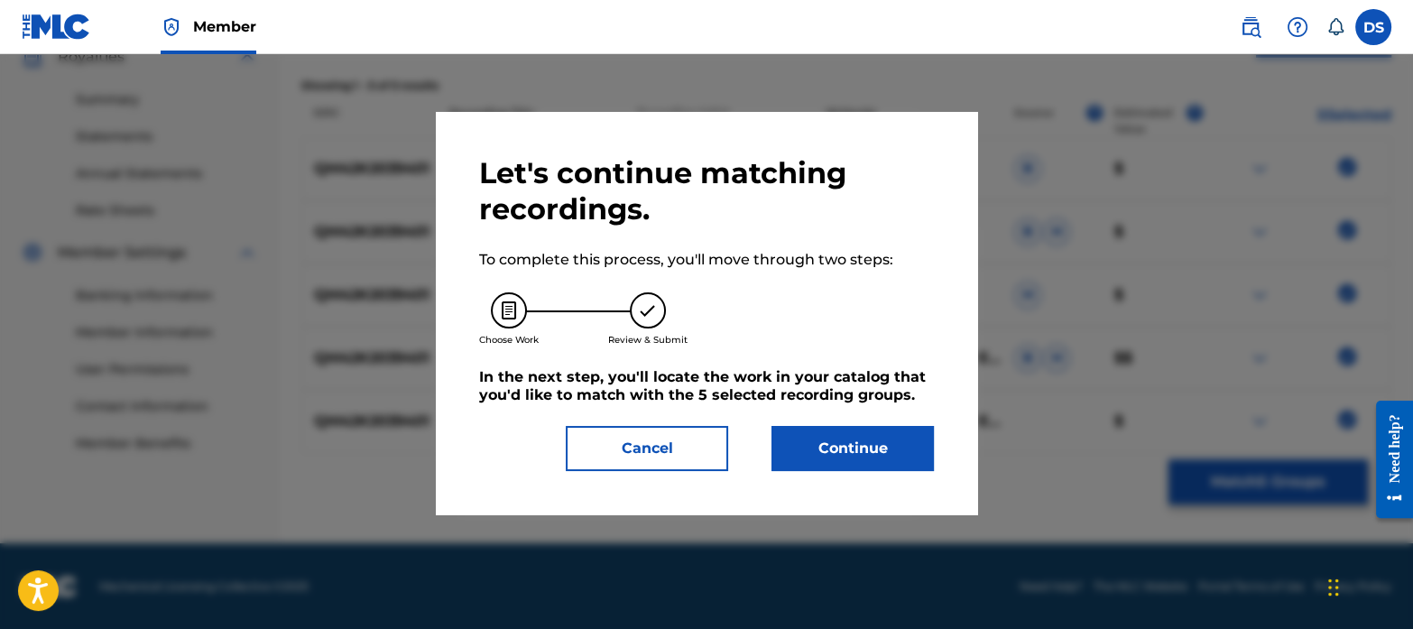
click at [872, 426] on button "Continue" at bounding box center [853, 448] width 162 height 45
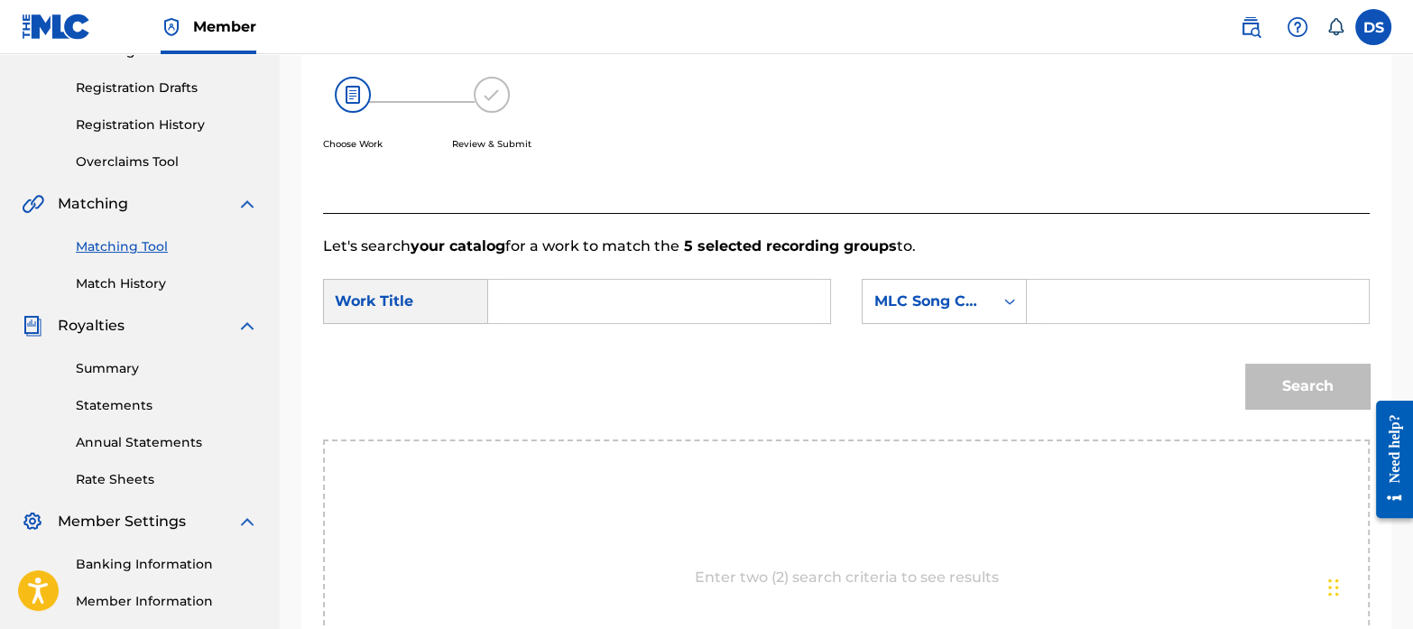
scroll to position [284, 0]
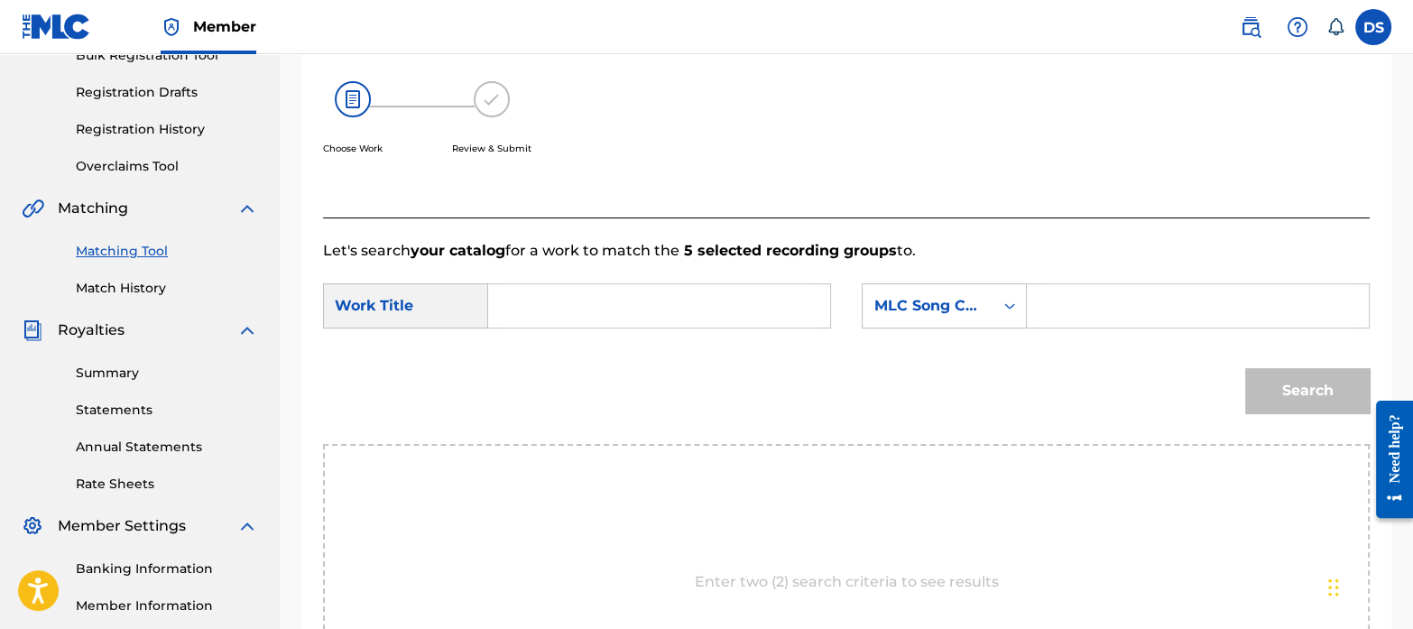
click at [570, 308] on input "Search Form" at bounding box center [659, 305] width 311 height 43
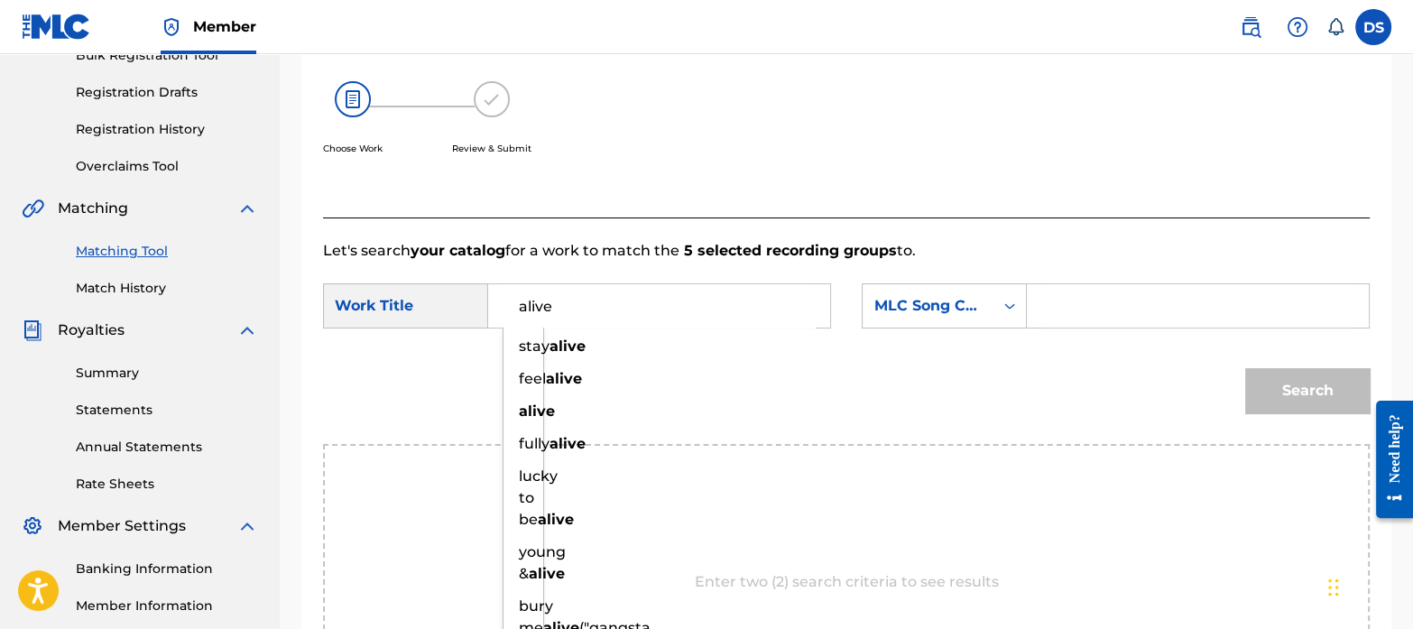
type input "alive"
click at [941, 314] on div "MLC Song Code" at bounding box center [928, 306] width 109 height 22
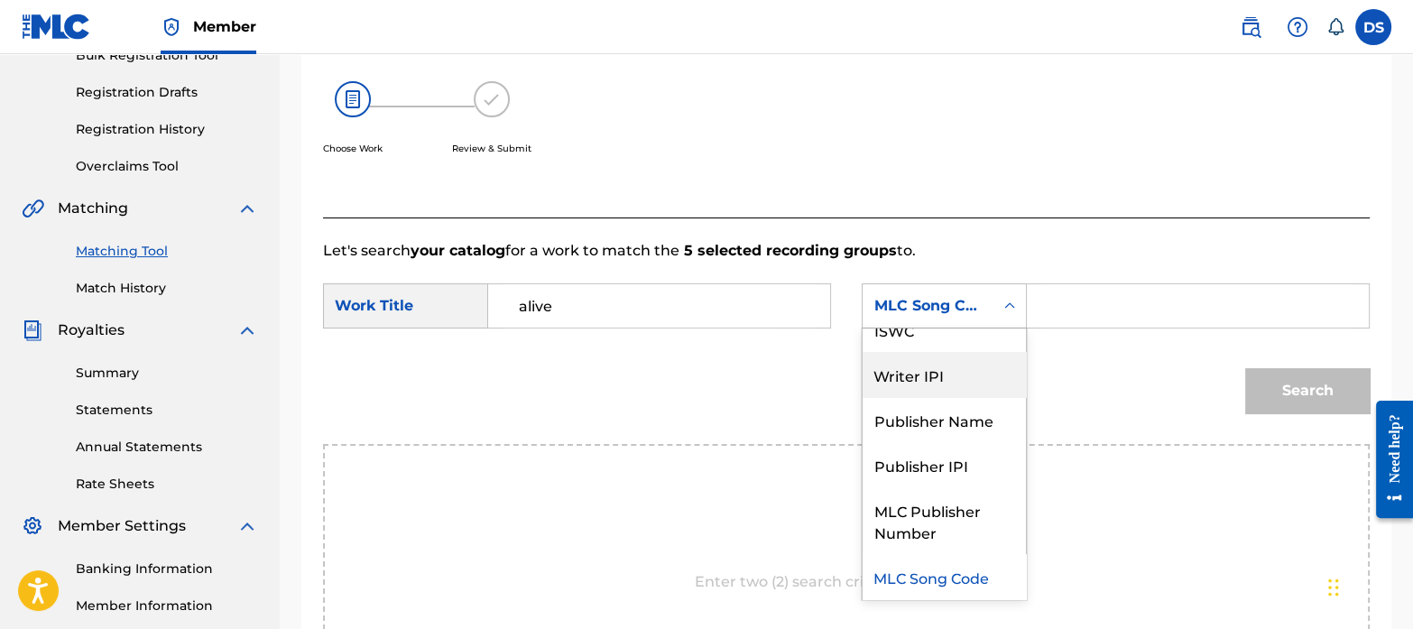
scroll to position [0, 0]
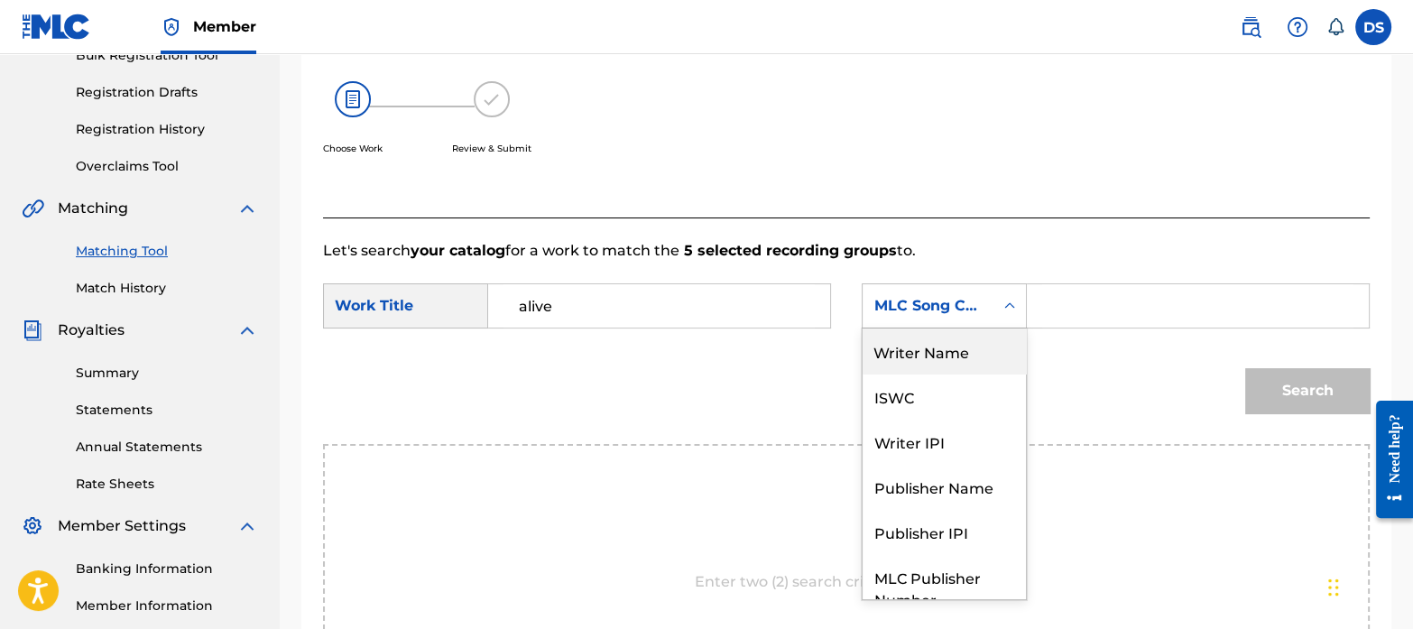
click at [920, 360] on div "Writer Name" at bounding box center [944, 351] width 163 height 45
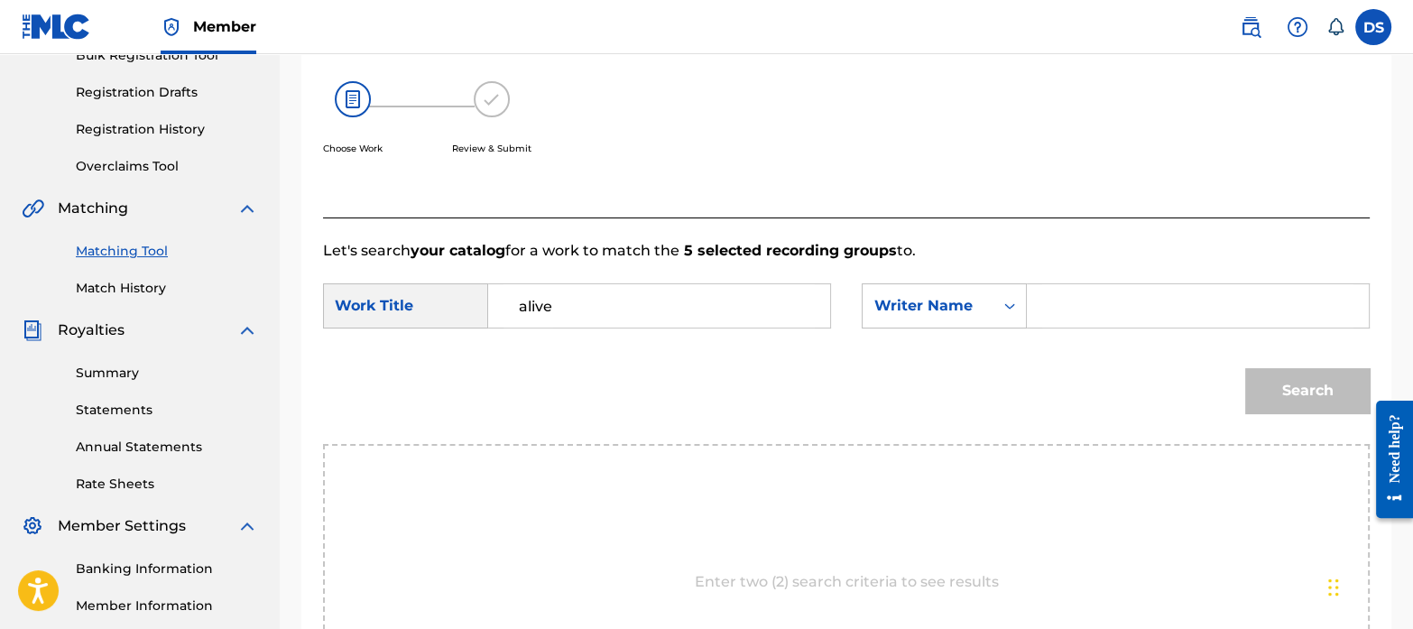
click at [1072, 299] on input "Search Form" at bounding box center [1198, 305] width 311 height 43
paste input "[PERSON_NAME]"
type input "[PERSON_NAME]"
click at [1302, 394] on button "Search" at bounding box center [1308, 390] width 125 height 45
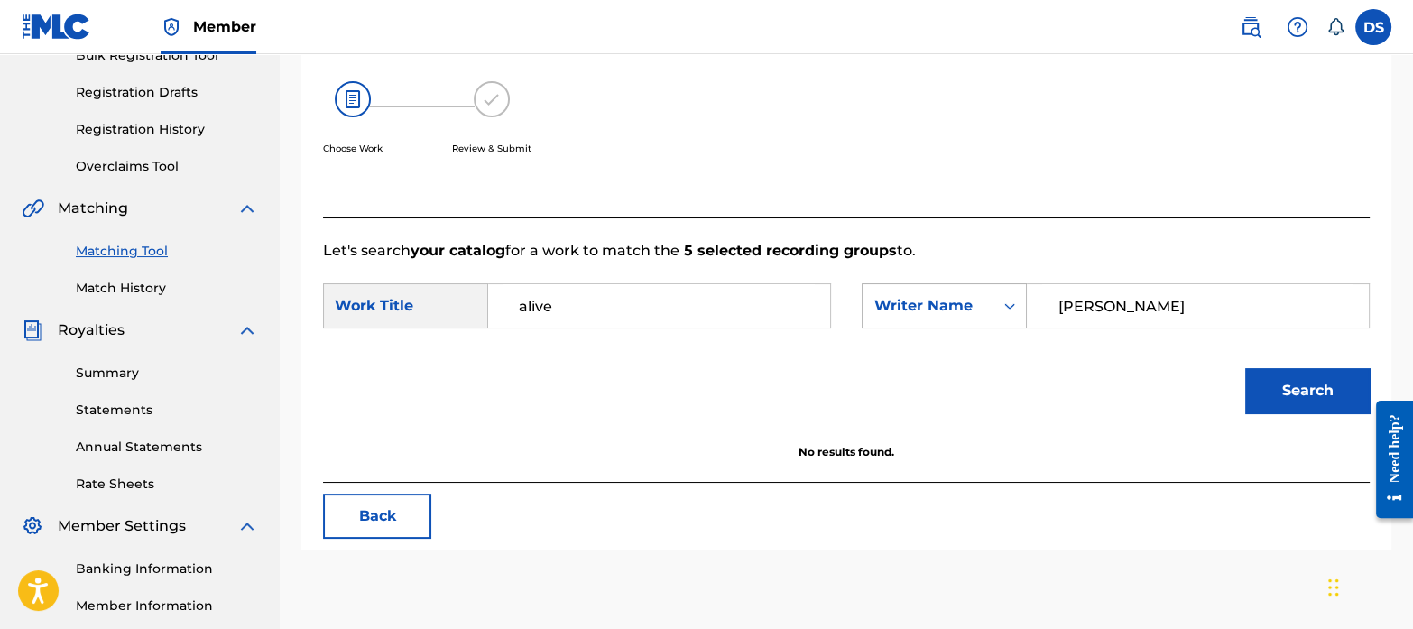
click at [948, 310] on div "Writer Name" at bounding box center [928, 306] width 109 height 22
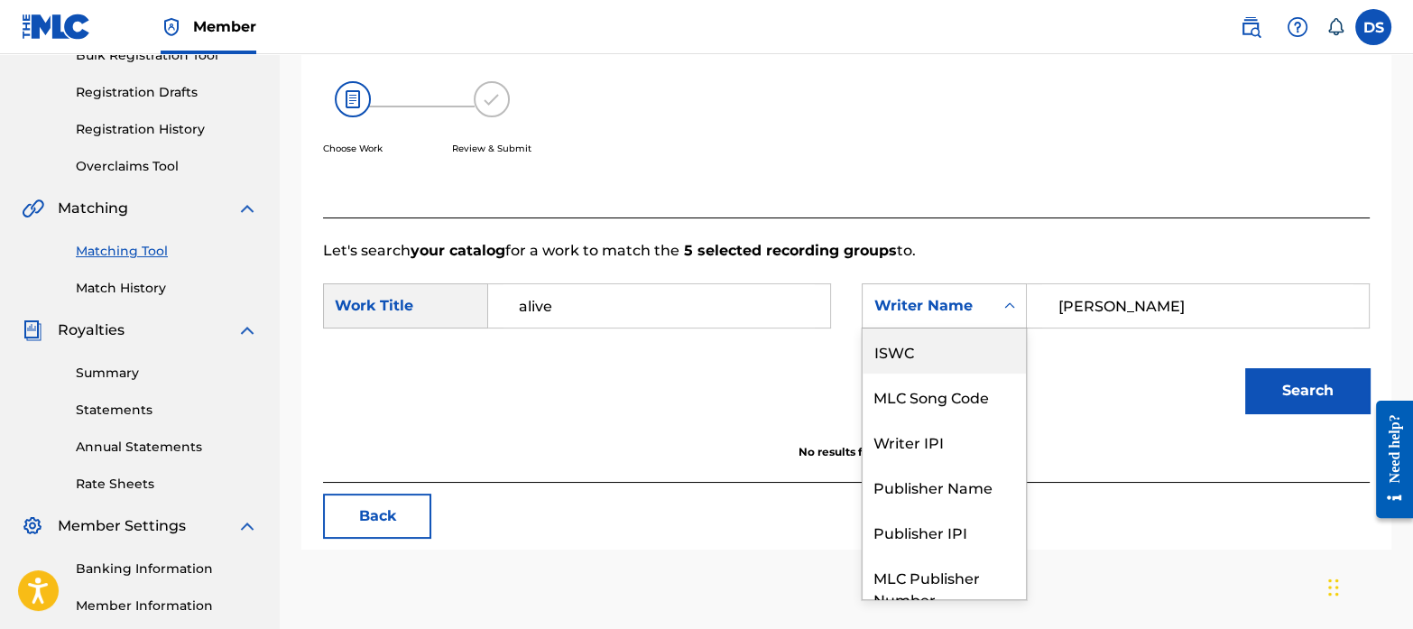
click at [917, 357] on div "ISWC" at bounding box center [944, 351] width 163 height 45
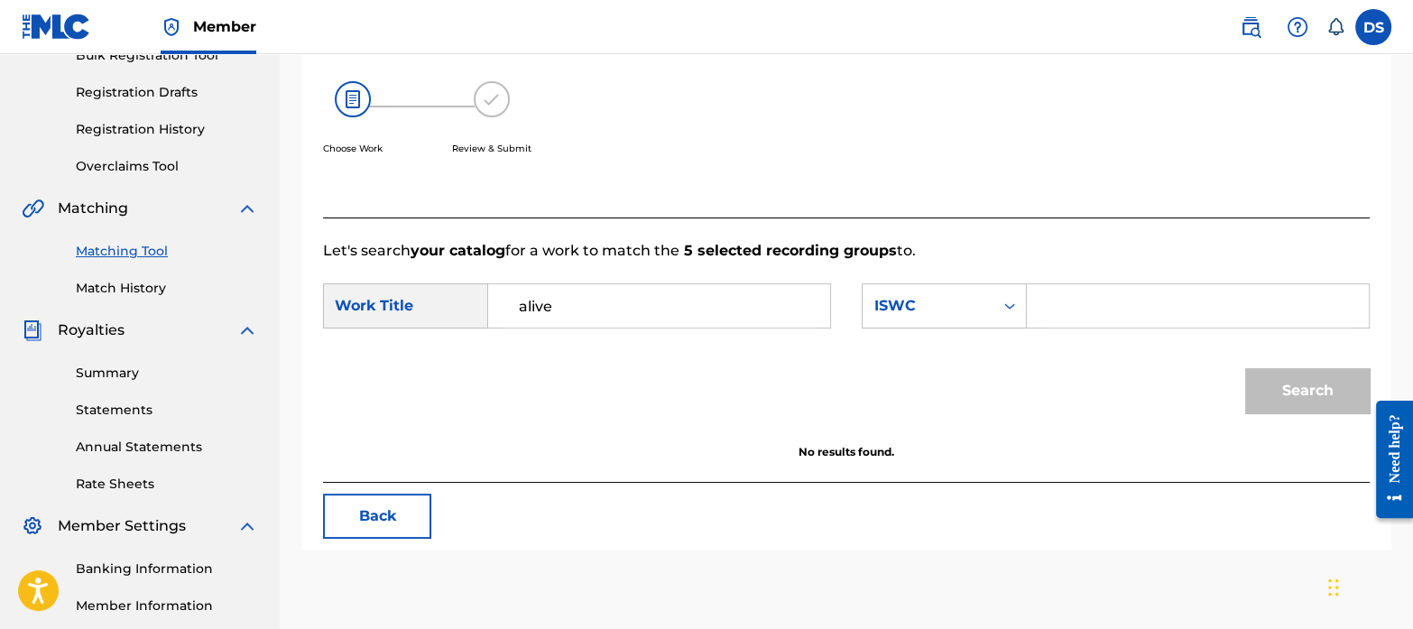
click at [1137, 313] on input "Search Form" at bounding box center [1198, 305] width 311 height 43
paste input "T3012631931"
type input "T3012631931"
click at [1279, 381] on button "Search" at bounding box center [1308, 390] width 125 height 45
click at [144, 282] on link "Match History" at bounding box center [167, 288] width 182 height 19
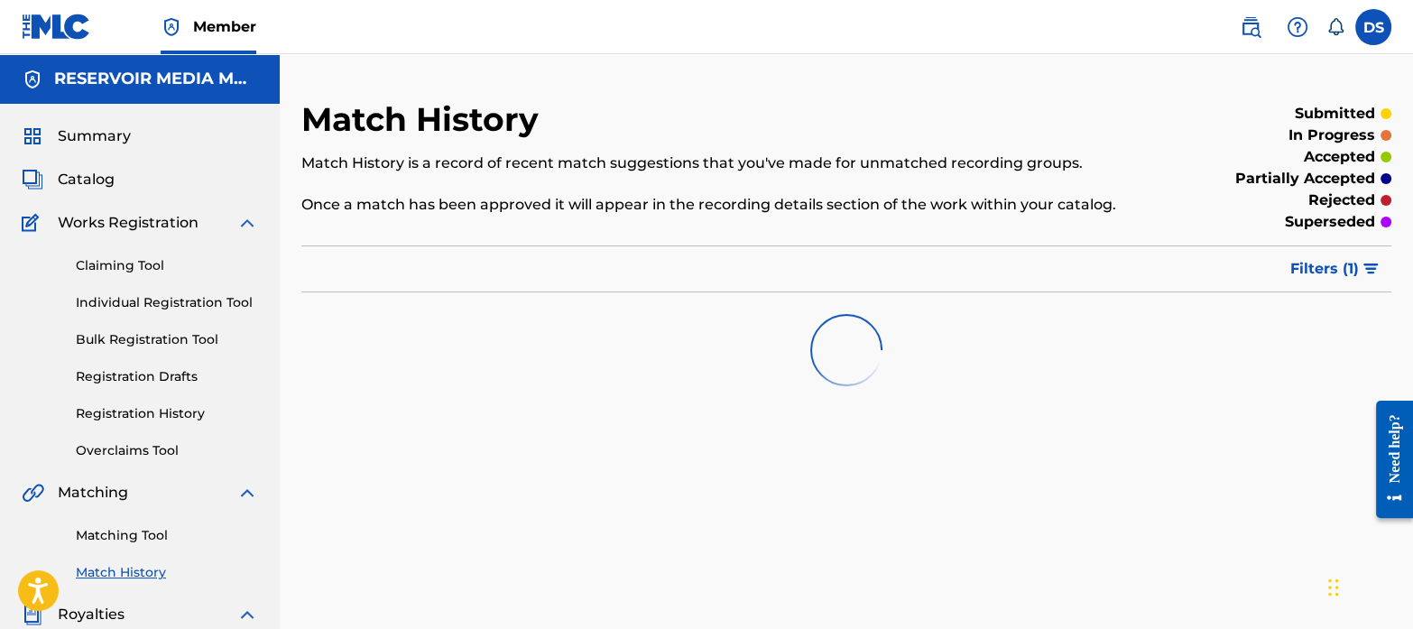
click at [158, 537] on link "Matching Tool" at bounding box center [167, 535] width 182 height 19
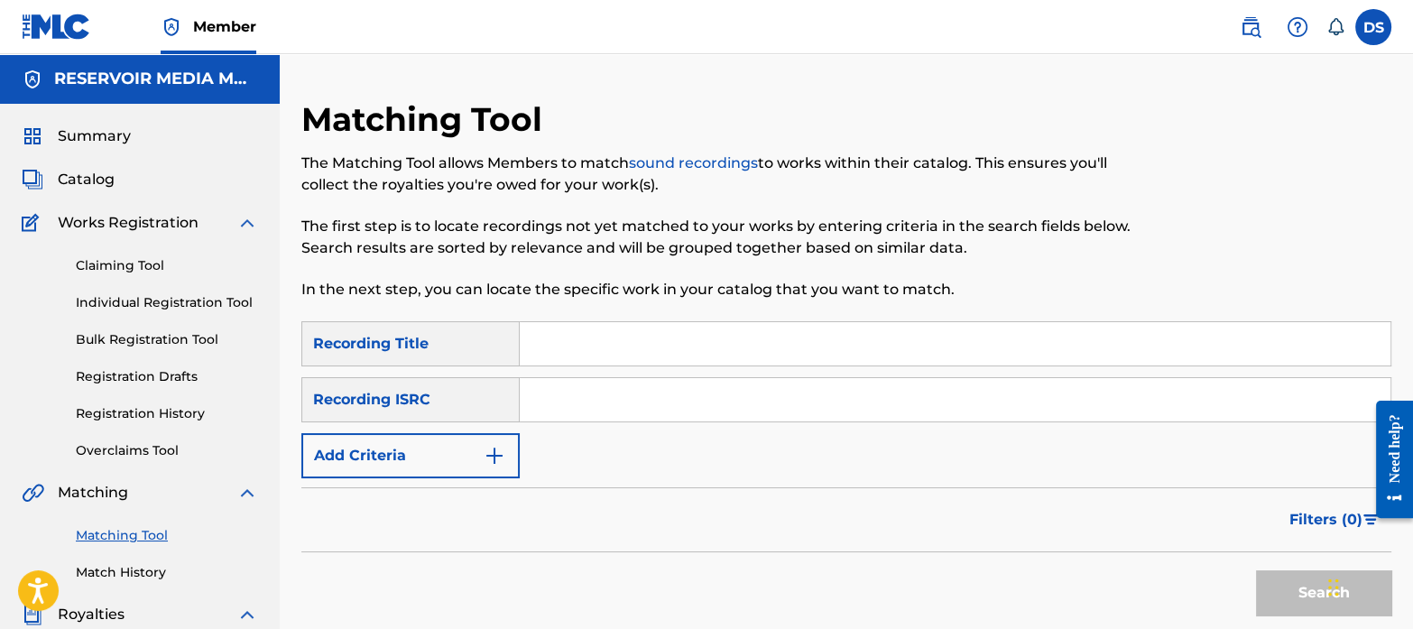
click at [624, 385] on input "Search Form" at bounding box center [955, 399] width 871 height 43
paste input "FR10S2468956"
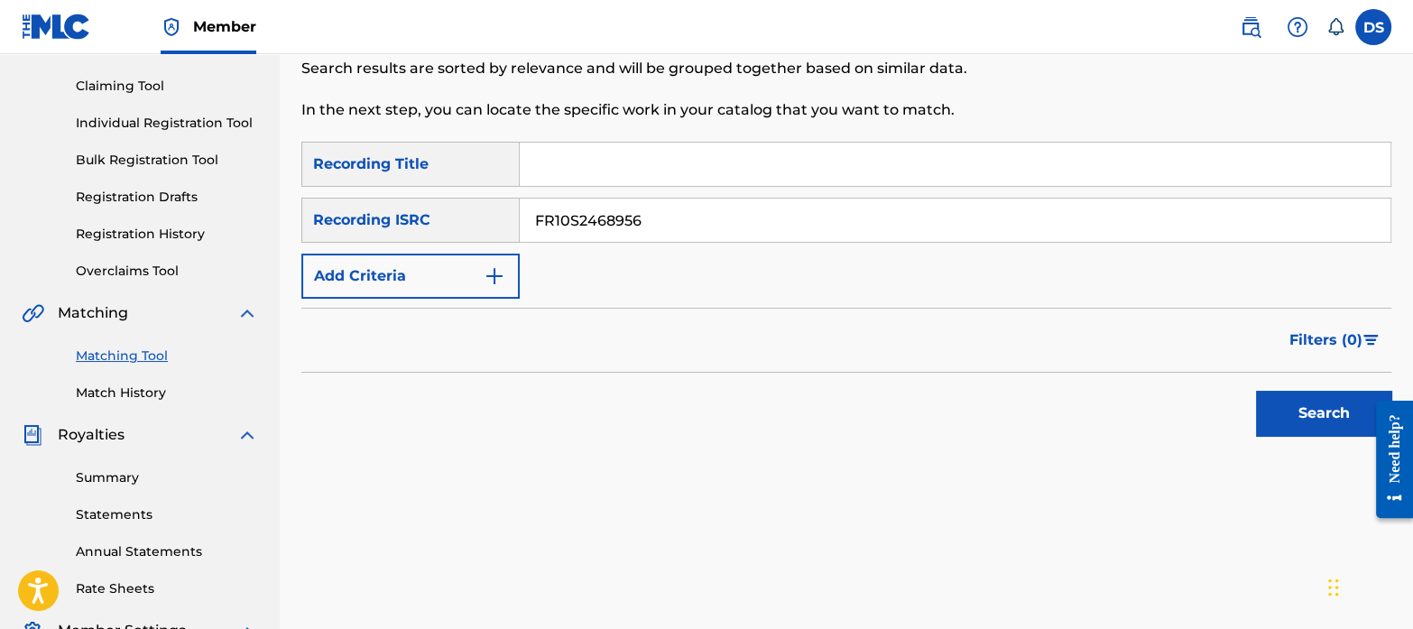
scroll to position [187, 0]
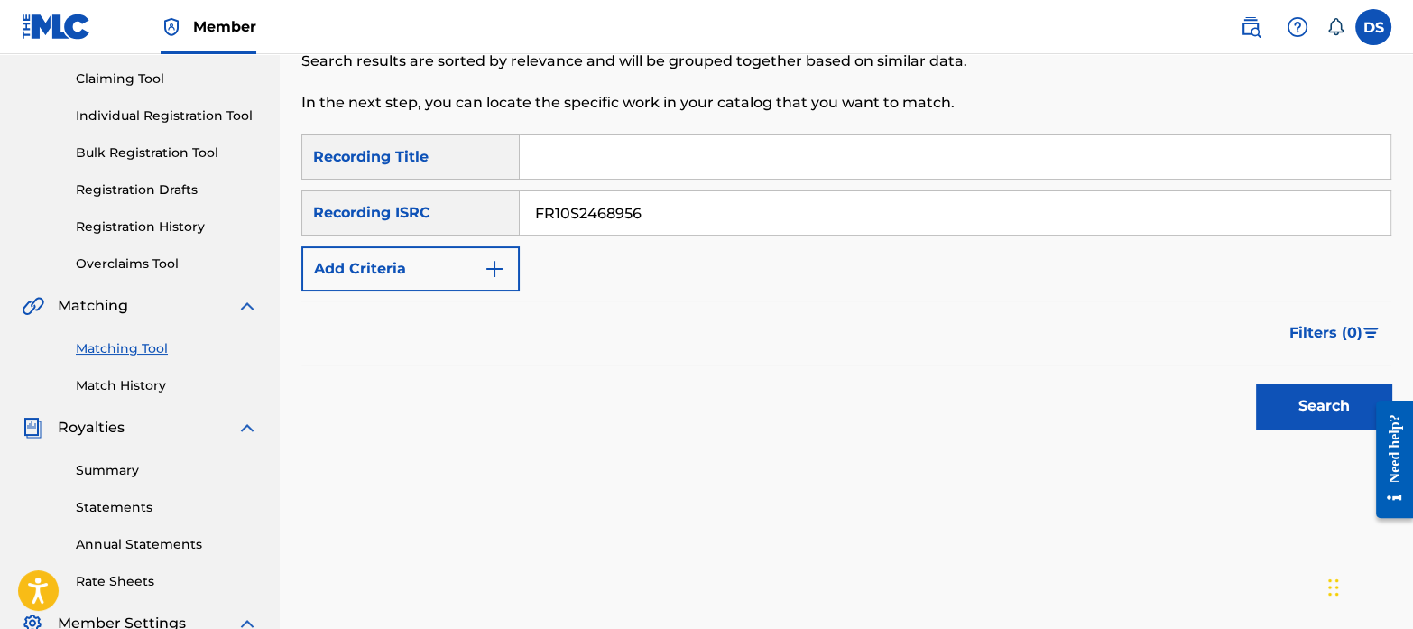
type input "FR10S2468956"
click at [1313, 404] on button "Search" at bounding box center [1323, 406] width 135 height 45
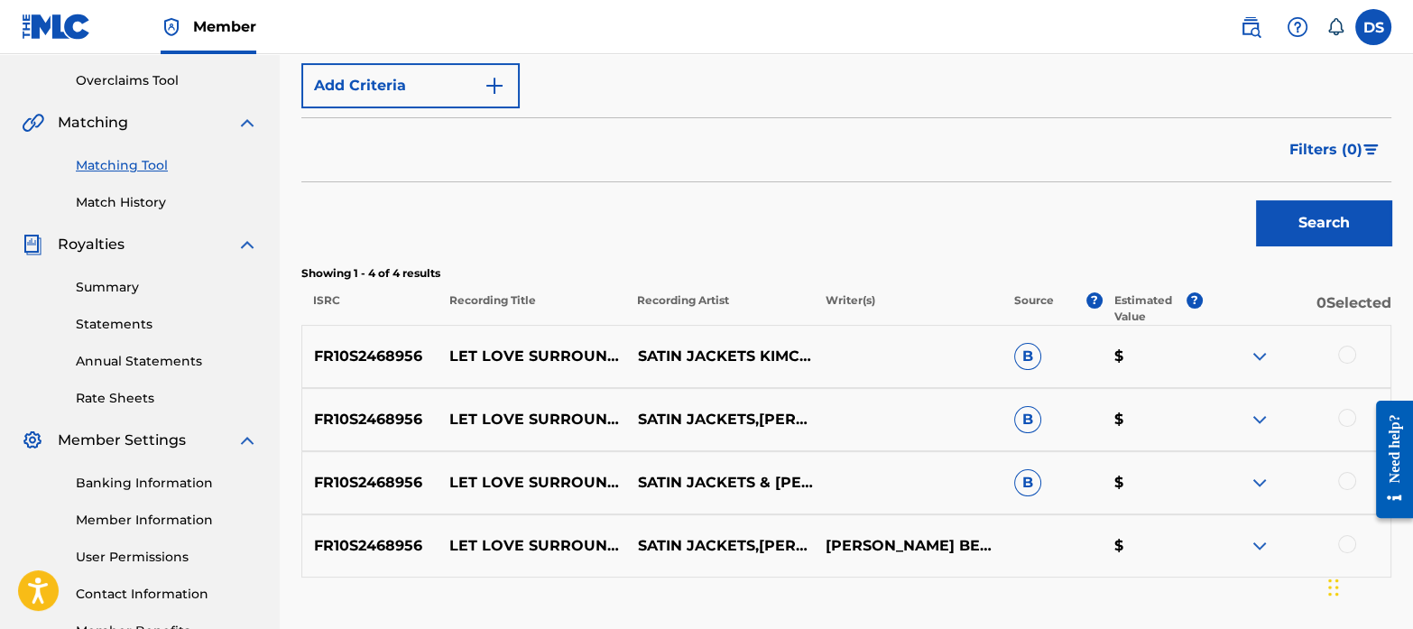
scroll to position [374, 0]
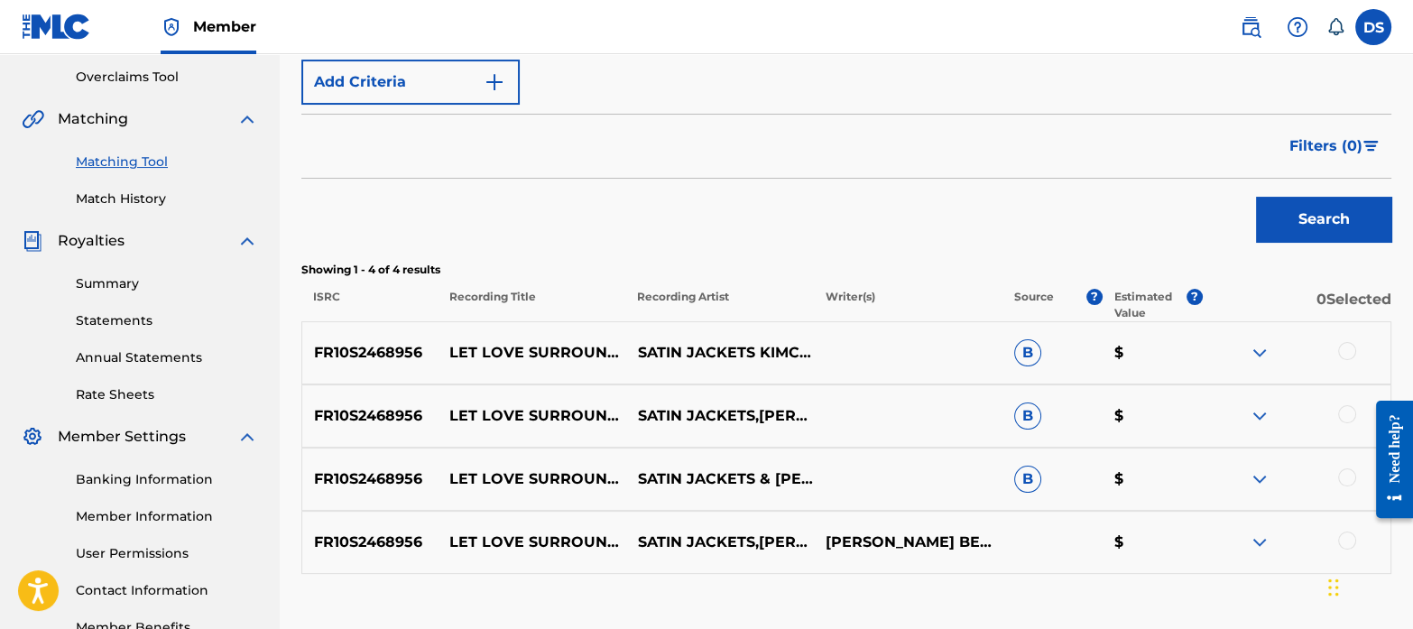
click at [1354, 348] on div at bounding box center [1348, 351] width 18 height 18
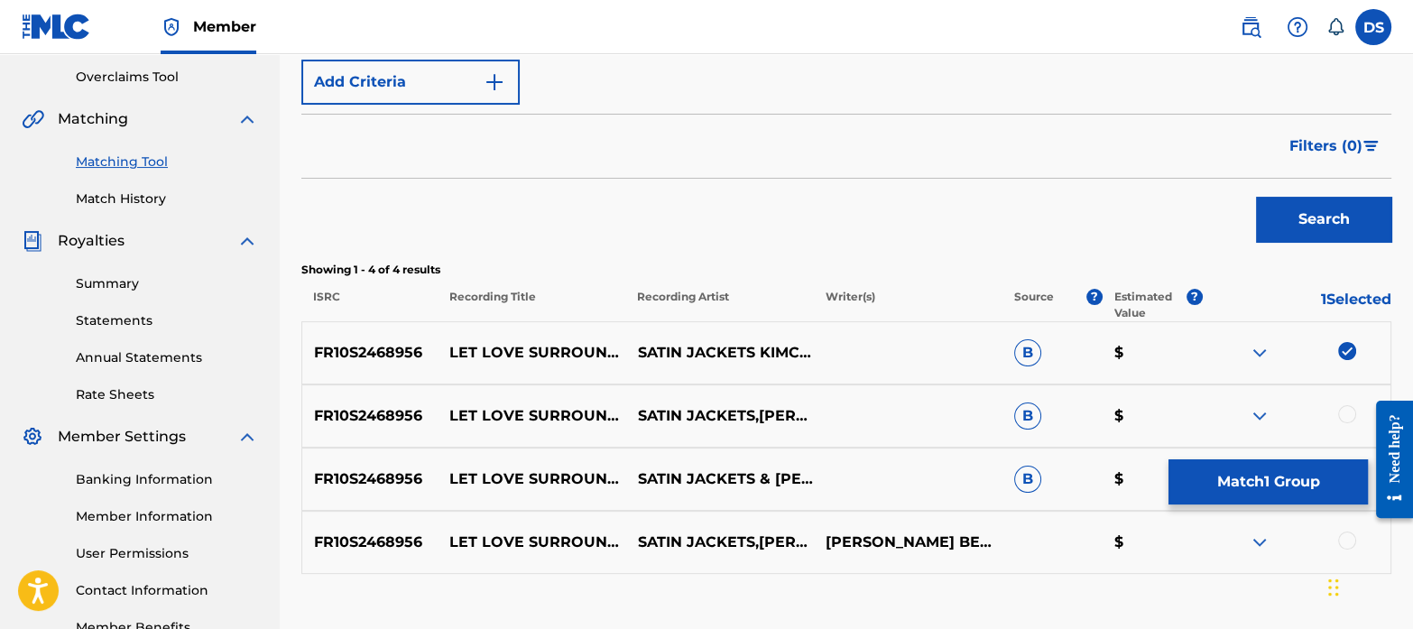
scroll to position [445, 0]
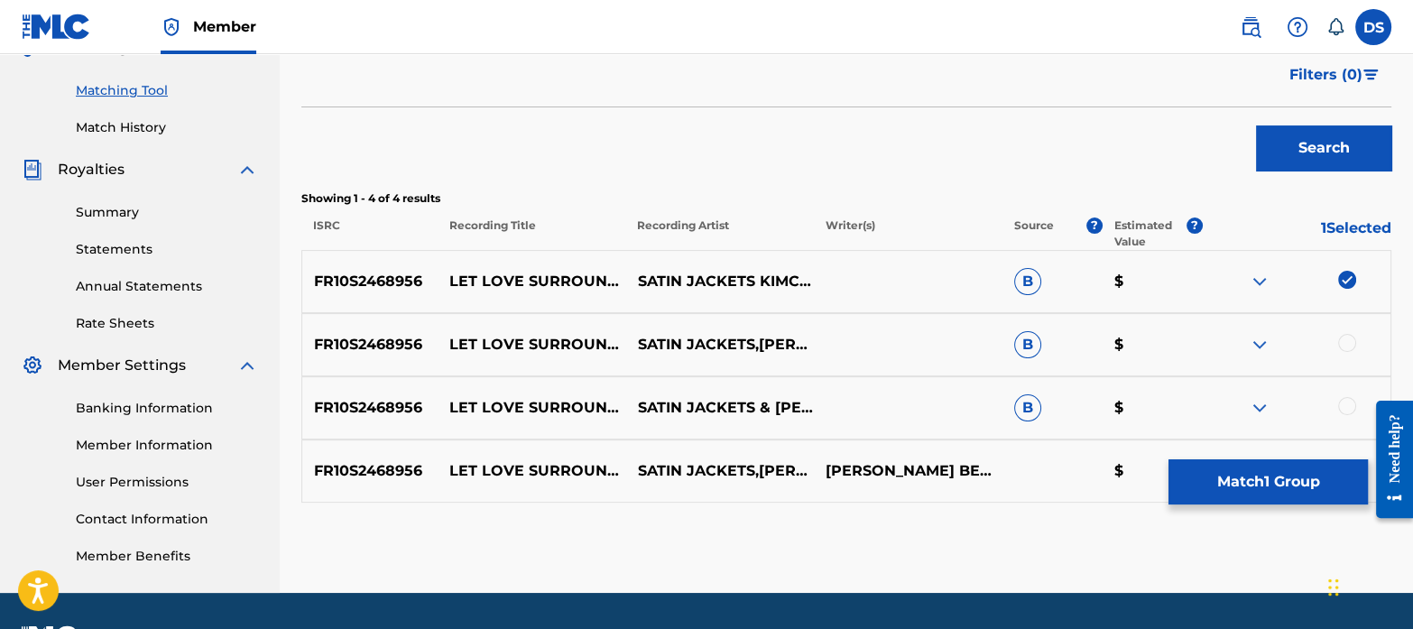
click at [1350, 348] on div at bounding box center [1348, 343] width 18 height 18
click at [1346, 400] on div at bounding box center [1348, 406] width 18 height 18
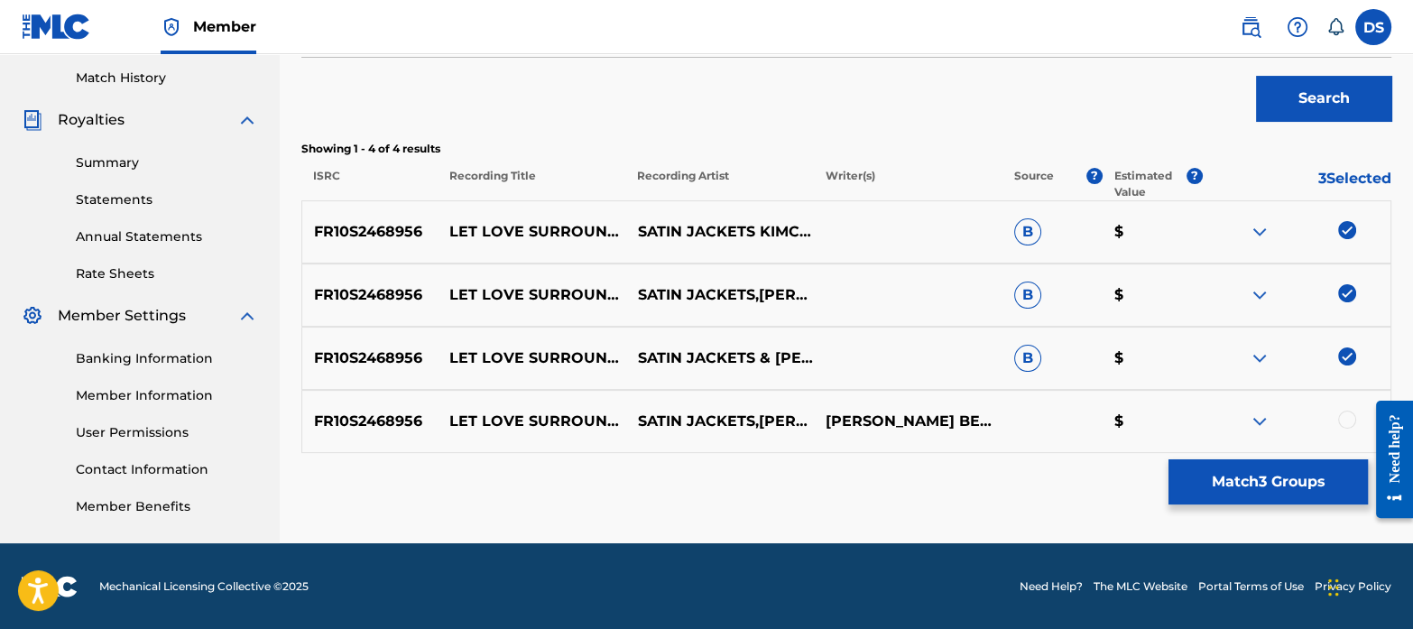
click at [1349, 412] on div at bounding box center [1348, 420] width 18 height 18
click at [1254, 468] on button "Match 4 Groups" at bounding box center [1268, 481] width 199 height 45
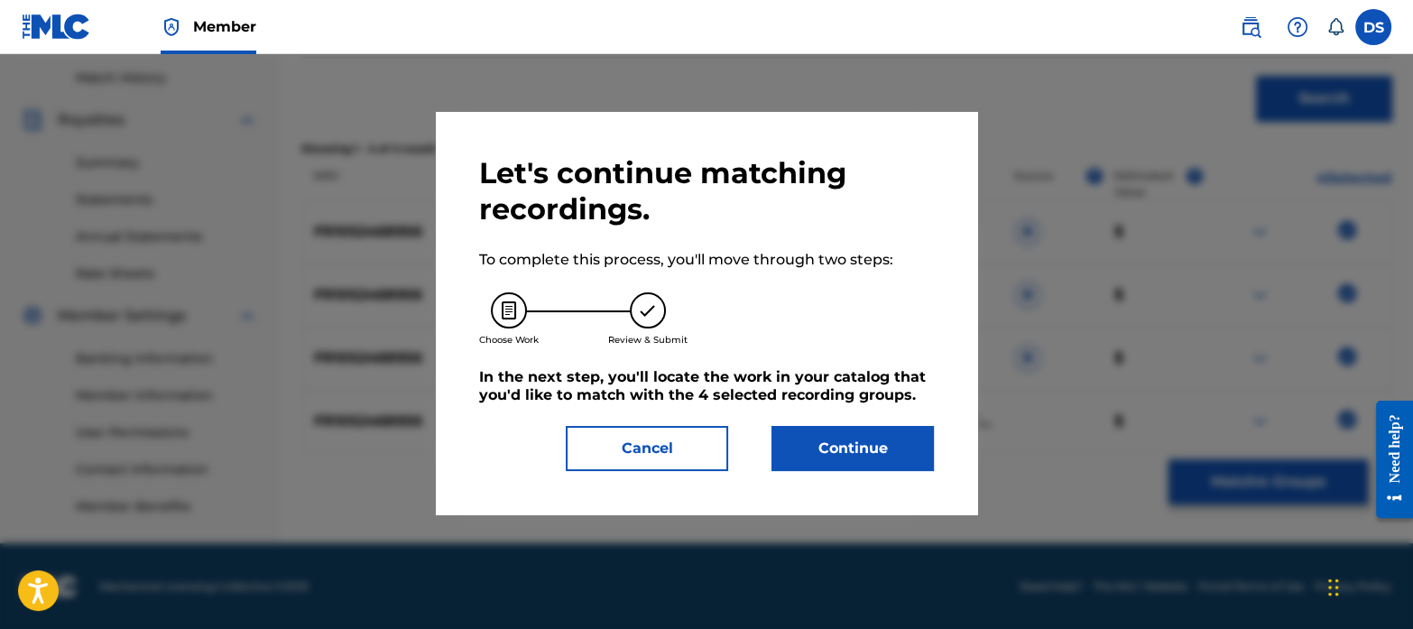
click at [894, 450] on button "Continue" at bounding box center [853, 448] width 162 height 45
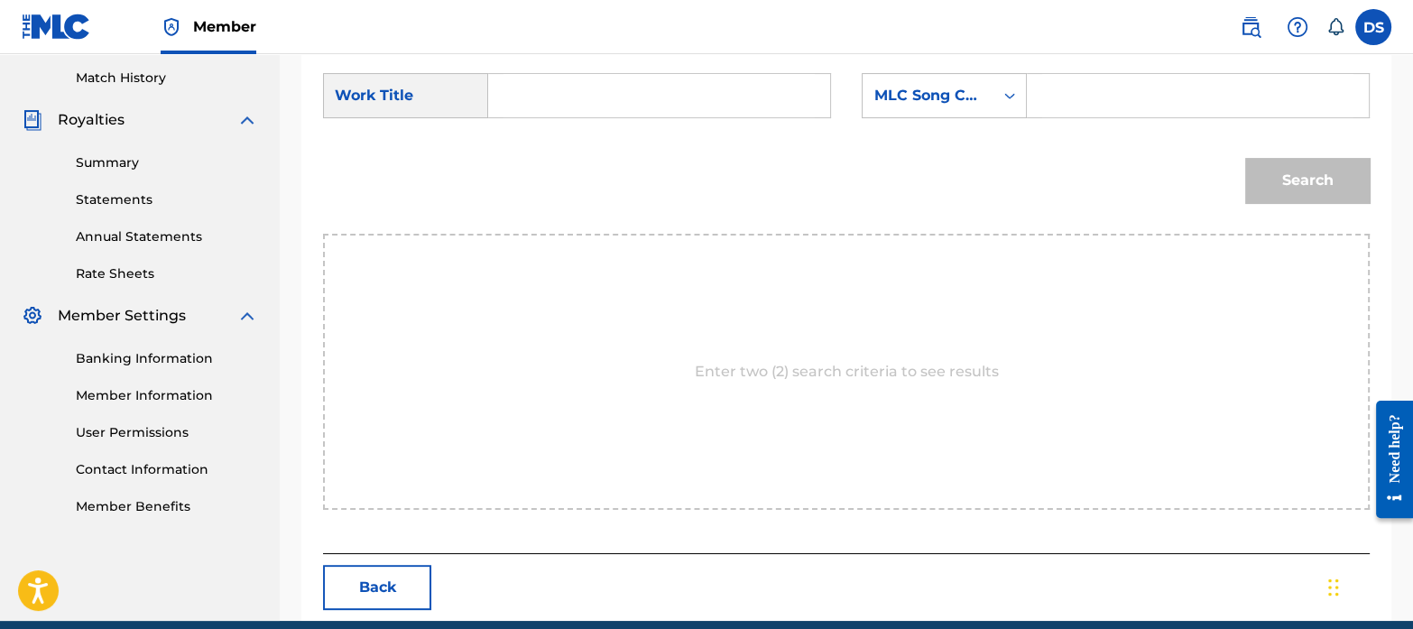
click at [596, 83] on input "Search Form" at bounding box center [659, 95] width 311 height 43
paste input "LET LOVE SURROUND YOU"
type input "LET LOVE SURROUND YOU"
click at [880, 120] on div "SearchWithCriteria6d1671c9-569d-43af-8569-85ee723aef41 Work Title LET LOVE SURR…" at bounding box center [846, 101] width 1047 height 56
click at [912, 101] on div "MLC Song Code" at bounding box center [928, 96] width 109 height 22
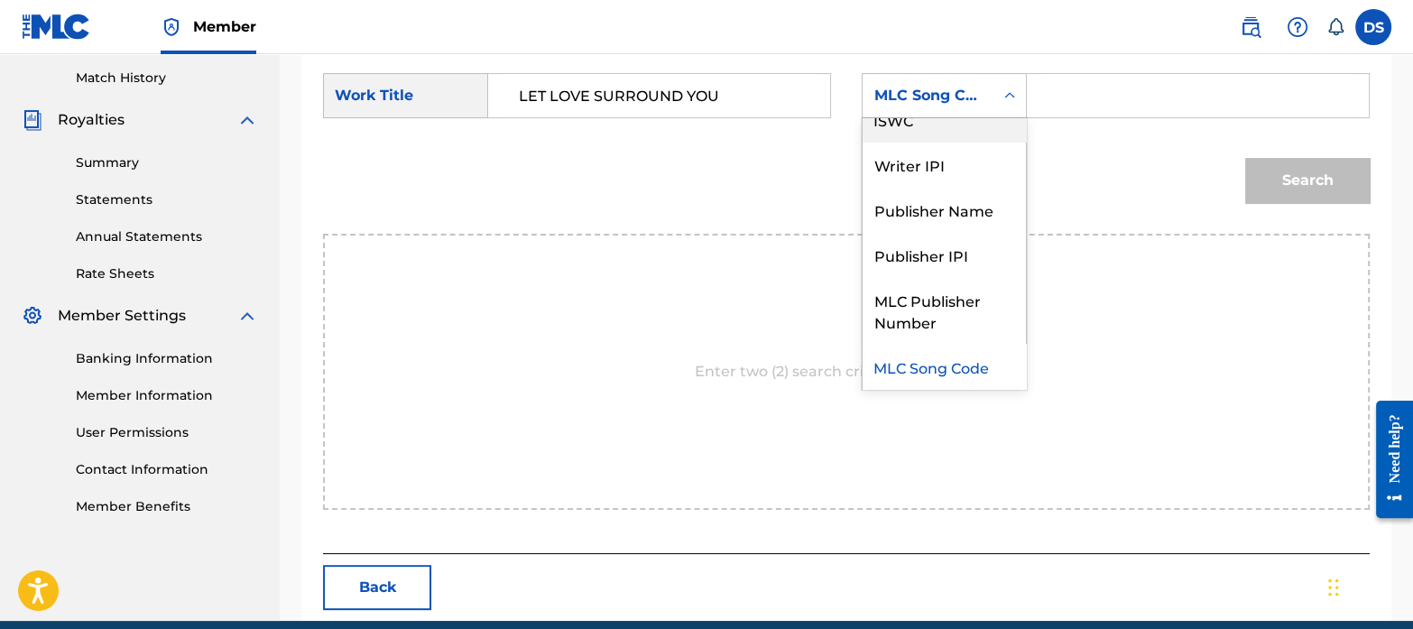
scroll to position [0, 0]
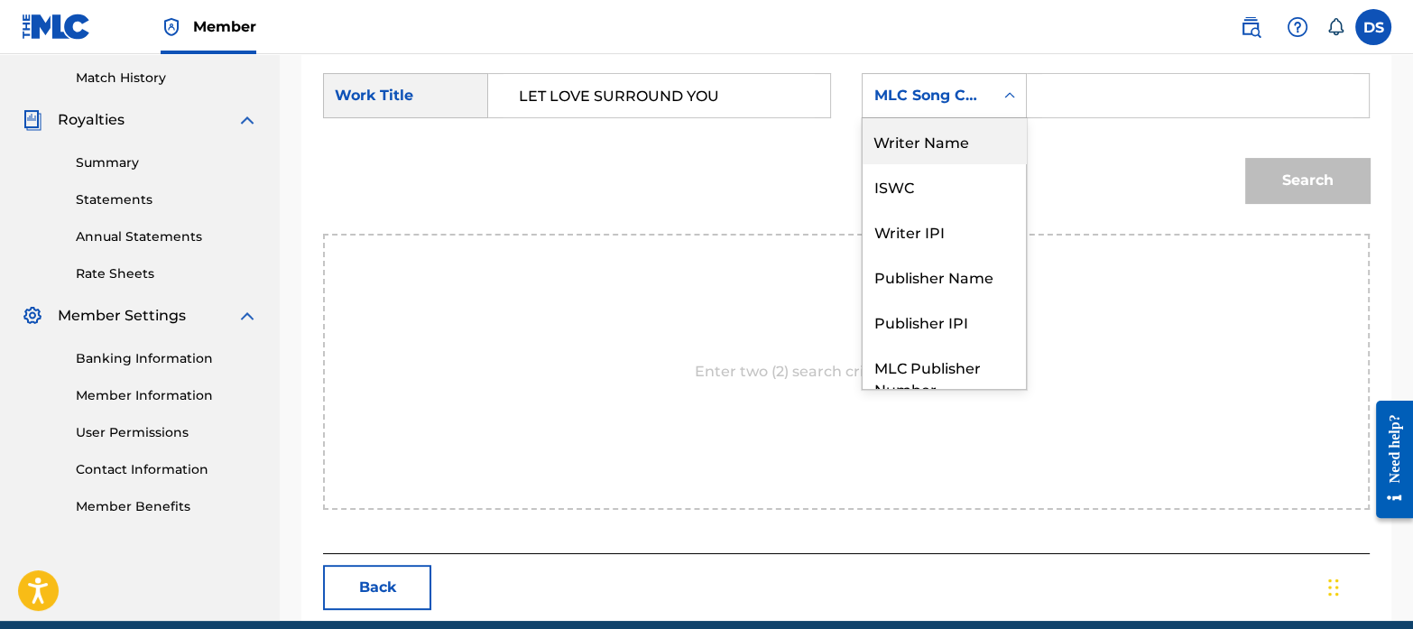
click at [916, 138] on div "Writer Name" at bounding box center [944, 140] width 163 height 45
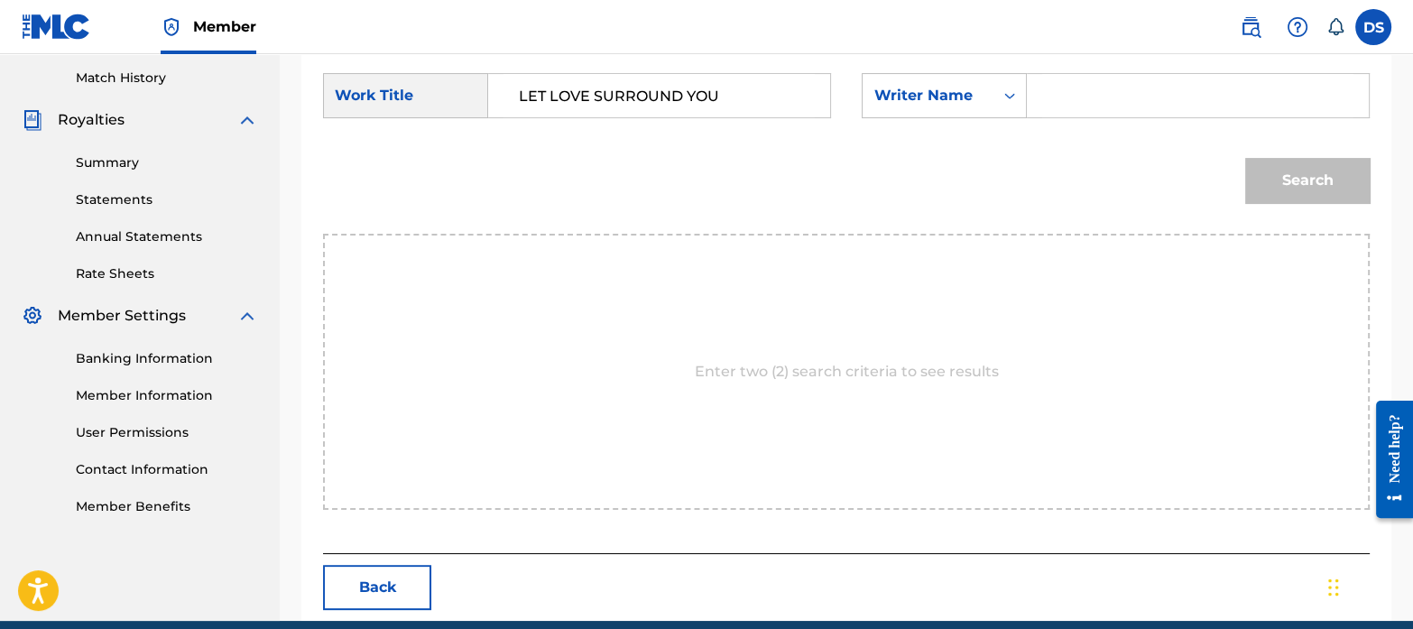
click at [1110, 95] on input "Search Form" at bounding box center [1198, 95] width 311 height 43
type input "V"
paste input "[PERSON_NAME]"
type input "[PERSON_NAME]"
click at [1311, 169] on button "Search" at bounding box center [1308, 180] width 125 height 45
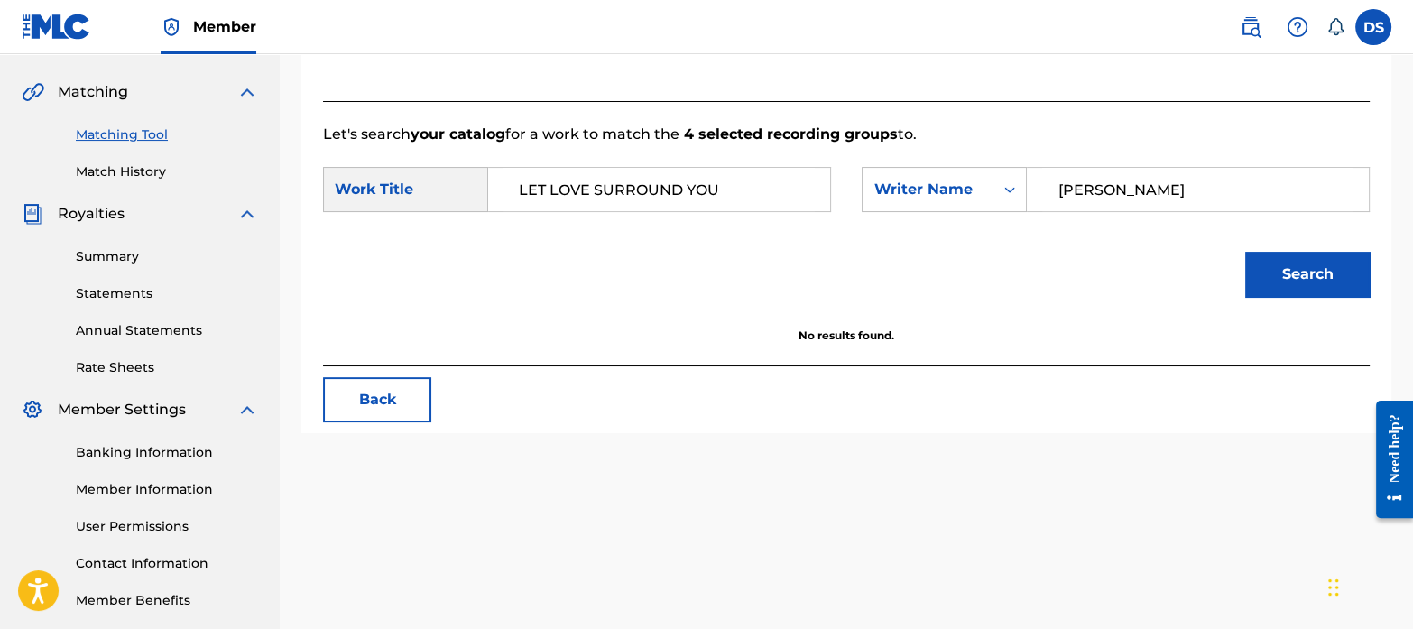
scroll to position [399, 0]
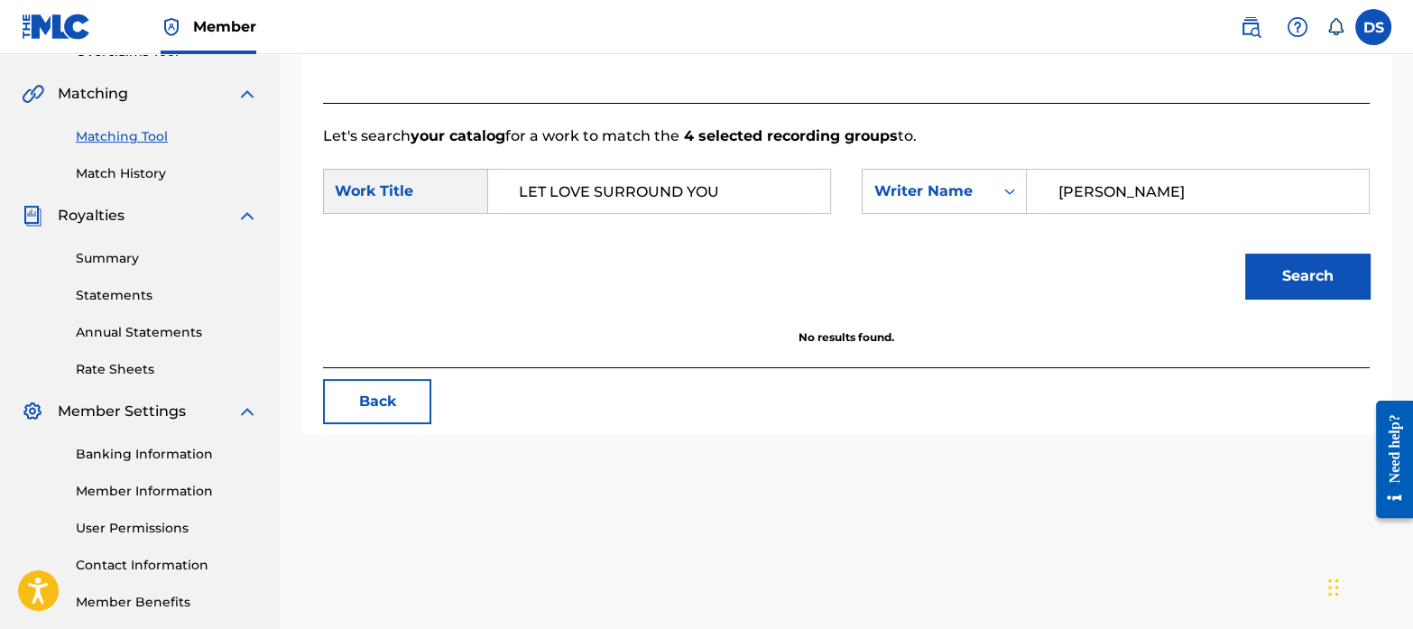
click at [130, 173] on link "Match History" at bounding box center [167, 173] width 182 height 19
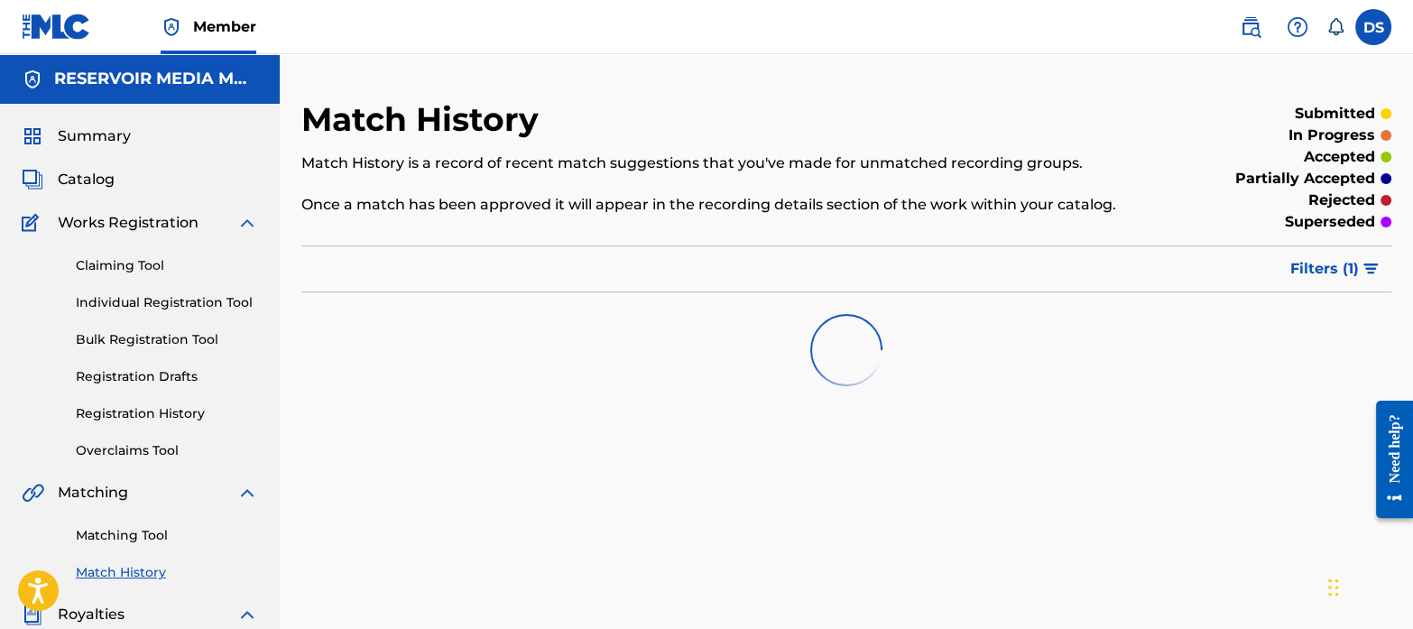
click at [147, 534] on link "Matching Tool" at bounding box center [167, 535] width 182 height 19
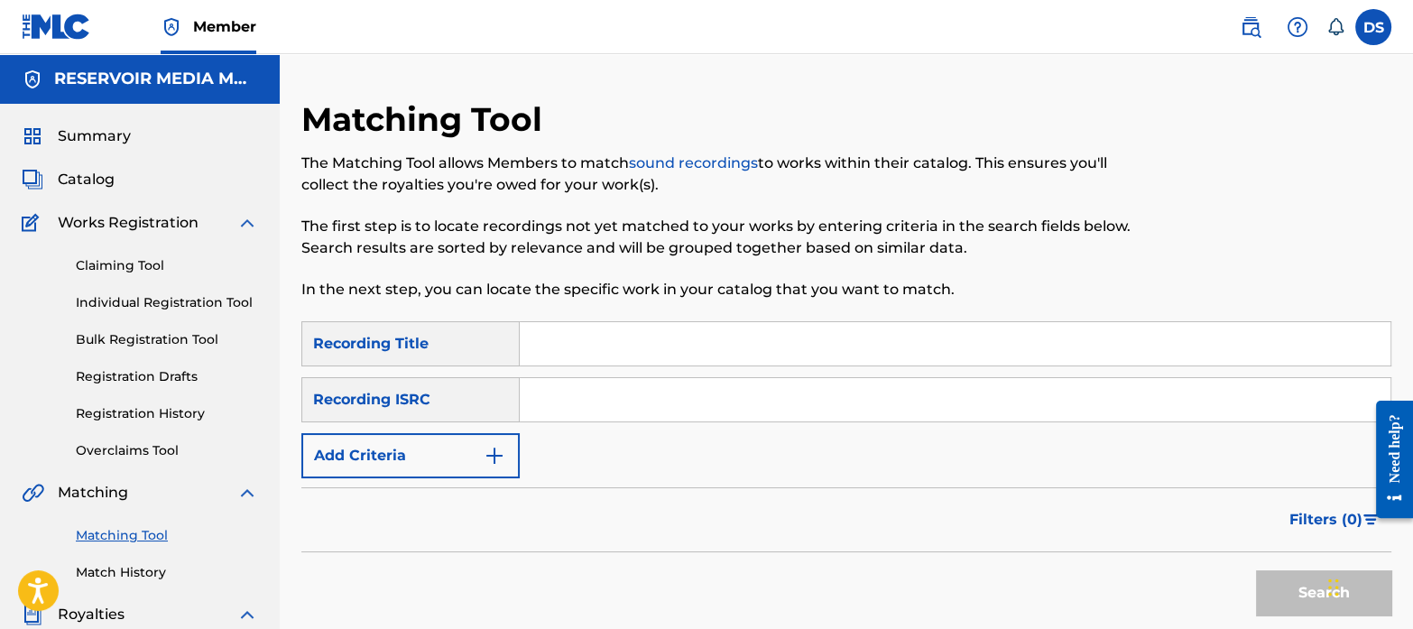
click at [616, 418] on input "Search Form" at bounding box center [955, 399] width 871 height 43
paste input "DEMA61906040"
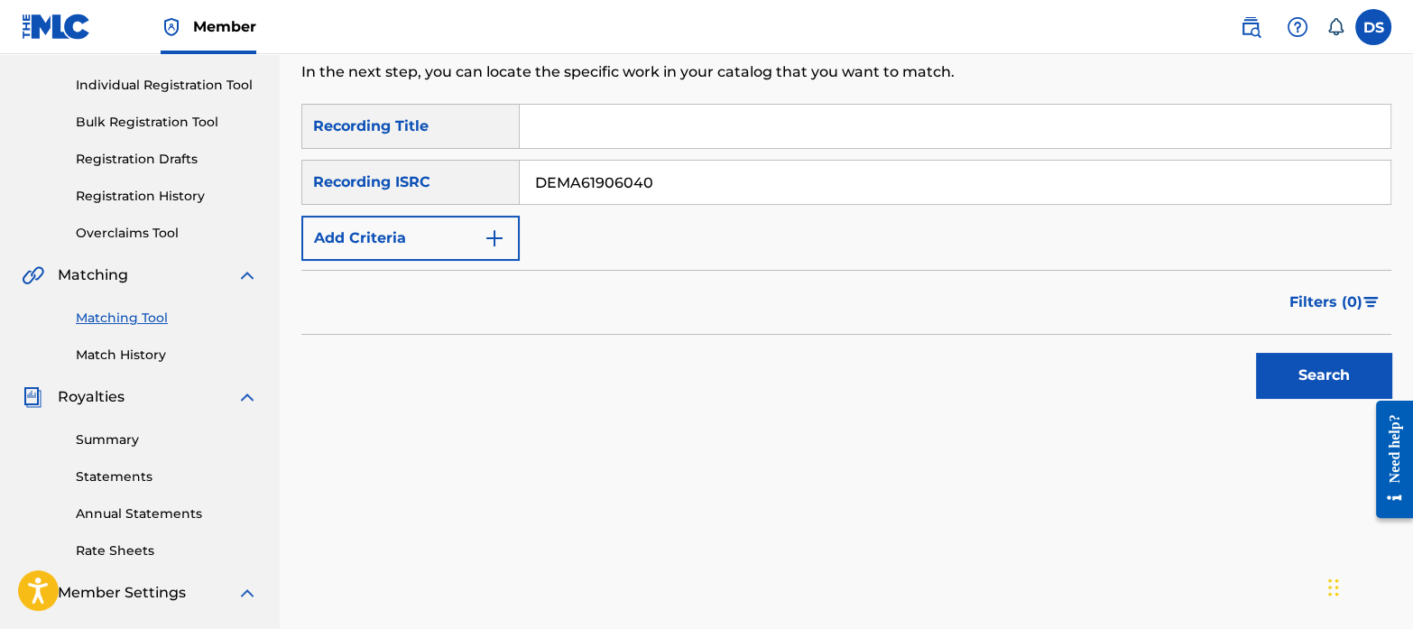
scroll to position [236, 0]
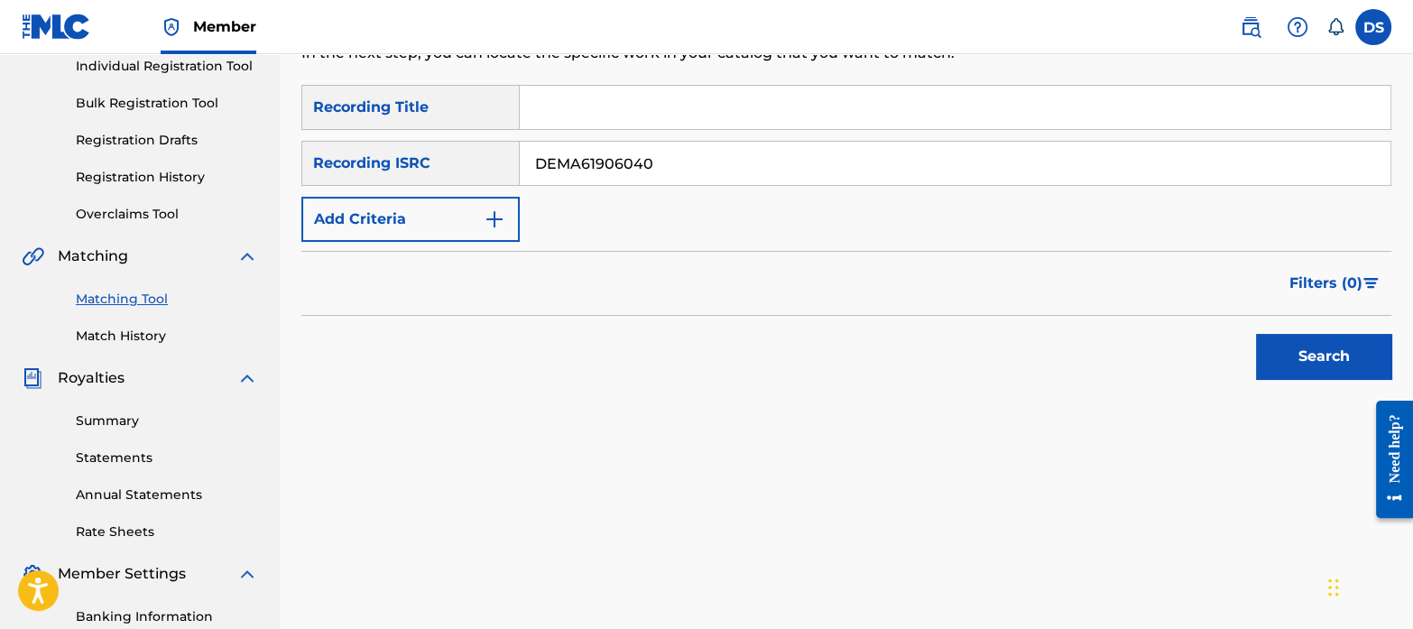
type input "DEMA61906040"
click at [1304, 354] on button "Search" at bounding box center [1323, 356] width 135 height 45
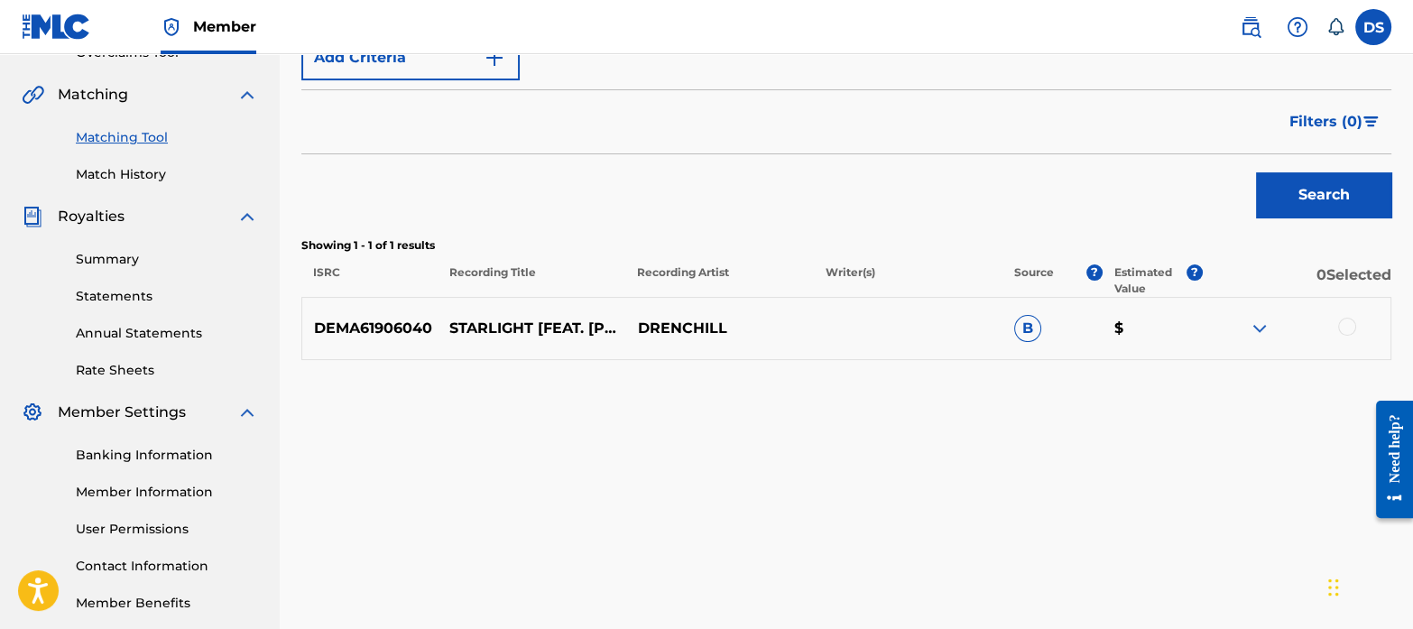
scroll to position [399, 0]
